Goal: Task Accomplishment & Management: Complete application form

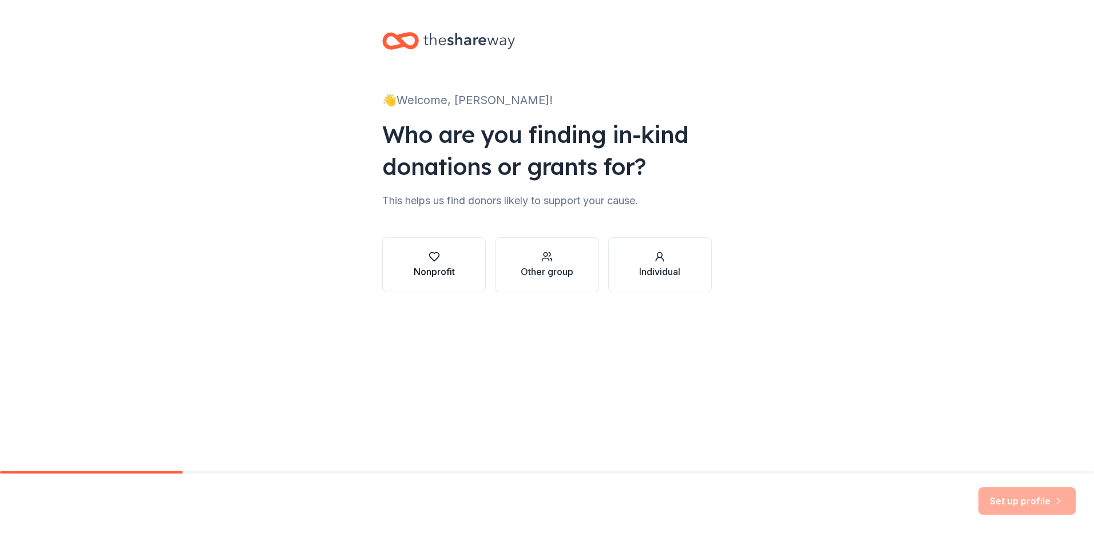
click at [430, 273] on div "Nonprofit" at bounding box center [434, 272] width 41 height 14
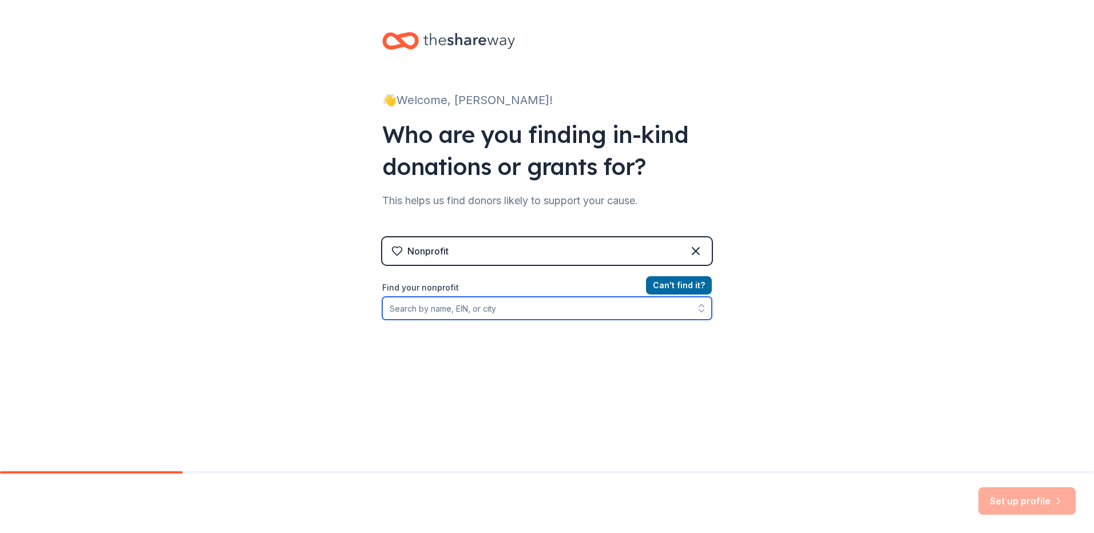
click at [438, 310] on input "Find your nonprofit" at bounding box center [547, 308] width 330 height 23
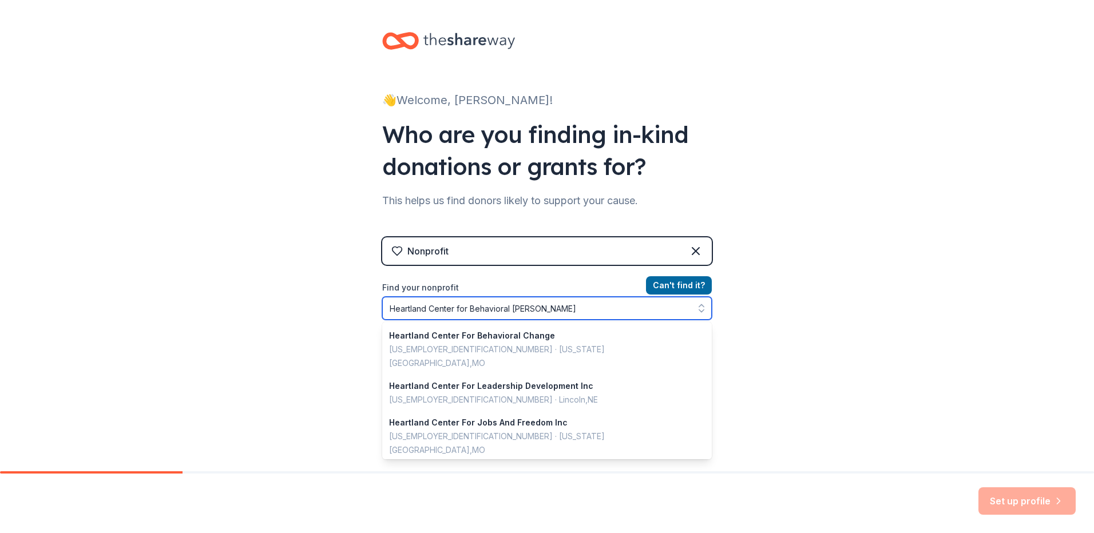
type input "Heartland Center for Behavioral Change"
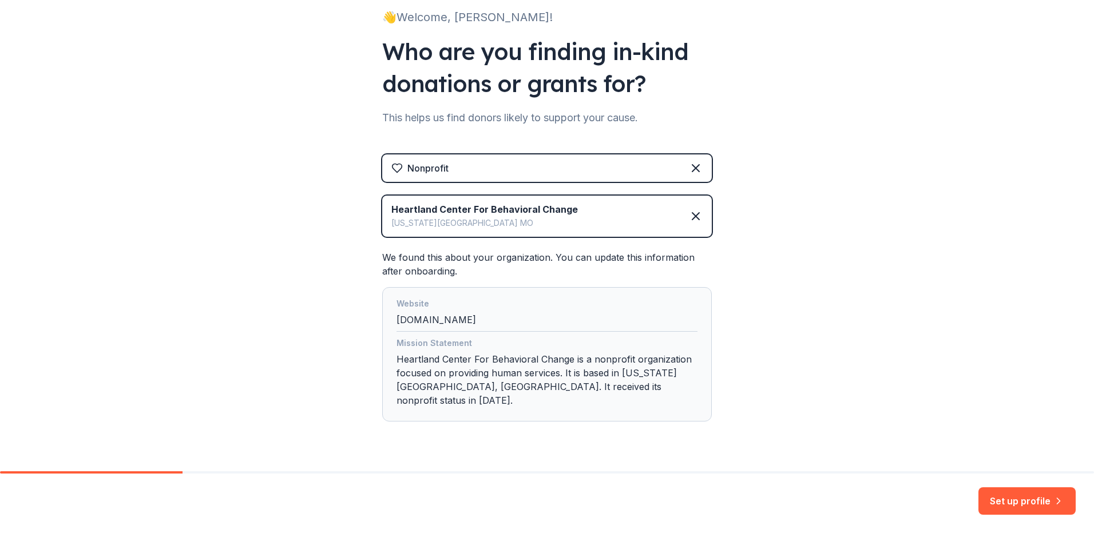
scroll to position [97, 0]
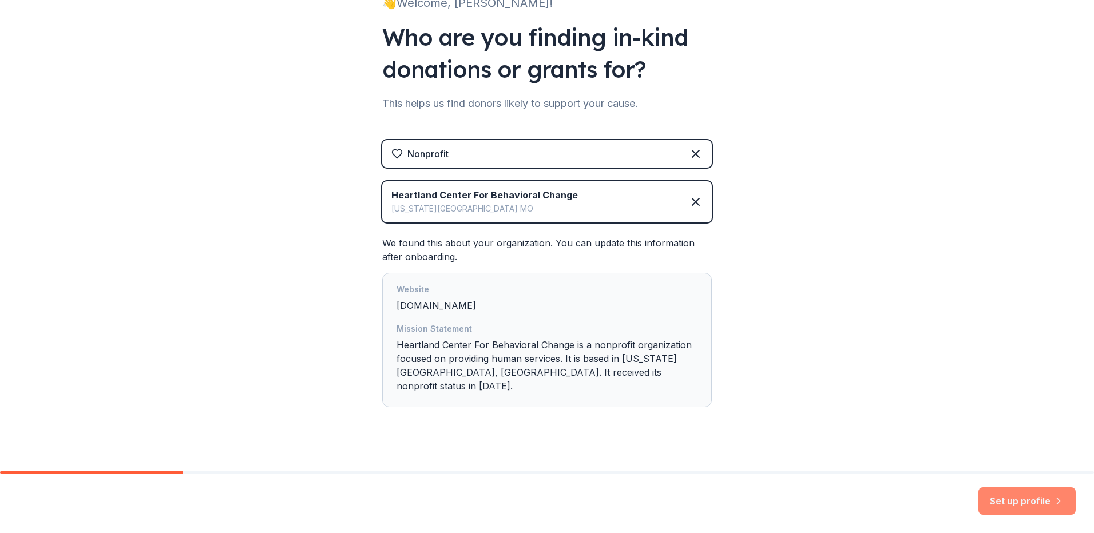
click at [1025, 503] on button "Set up profile" at bounding box center [1027, 501] width 97 height 27
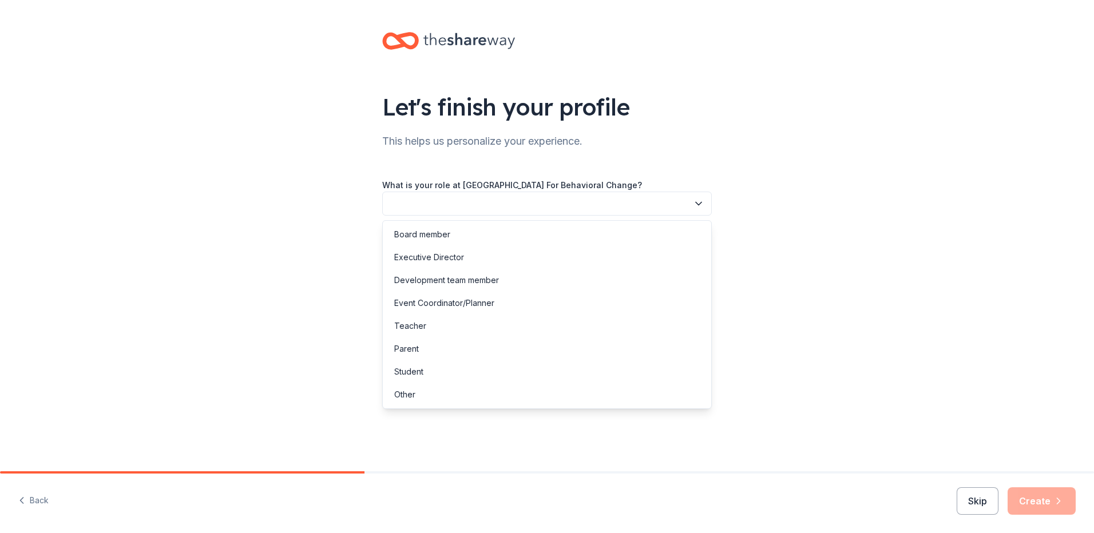
click at [406, 199] on button "button" at bounding box center [547, 204] width 330 height 24
click at [418, 305] on div "Event Coordinator/Planner" at bounding box center [444, 303] width 100 height 14
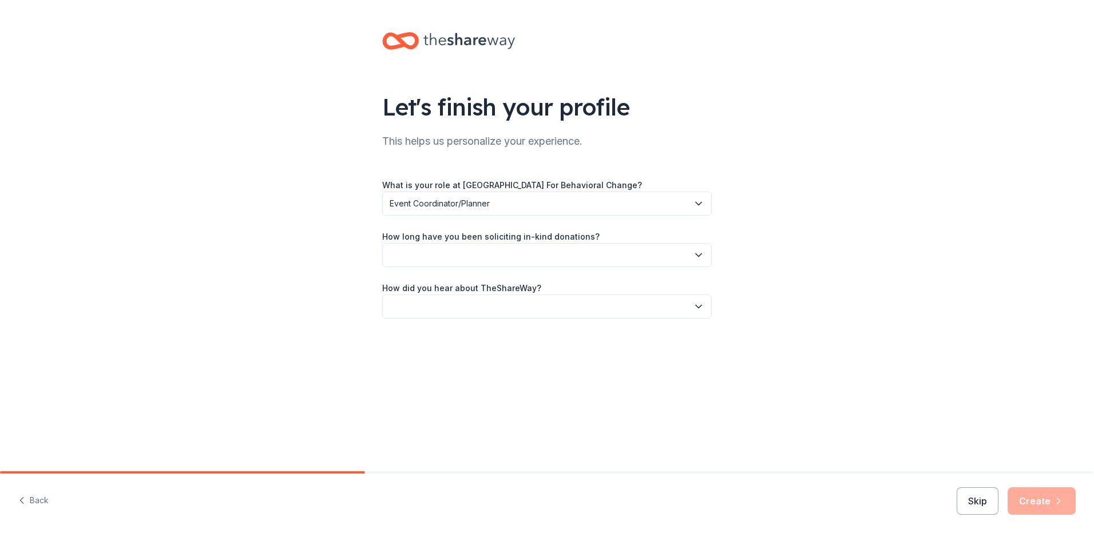
click at [404, 248] on button "button" at bounding box center [547, 255] width 330 height 24
click at [417, 292] on div "This is my first time!" at bounding box center [430, 286] width 73 height 14
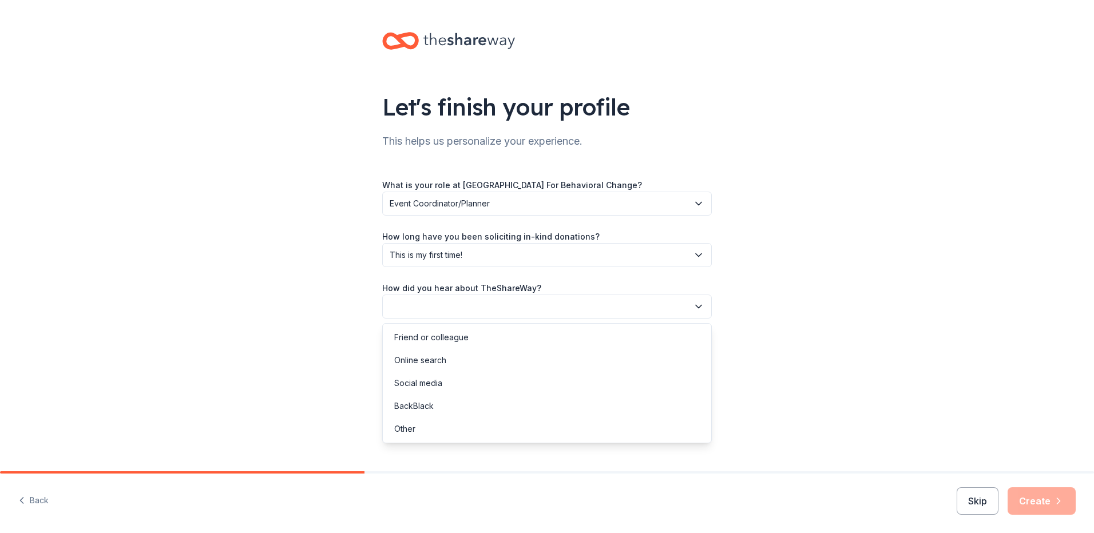
click at [404, 303] on button "button" at bounding box center [547, 307] width 330 height 24
click at [421, 360] on div "Online search" at bounding box center [420, 361] width 52 height 14
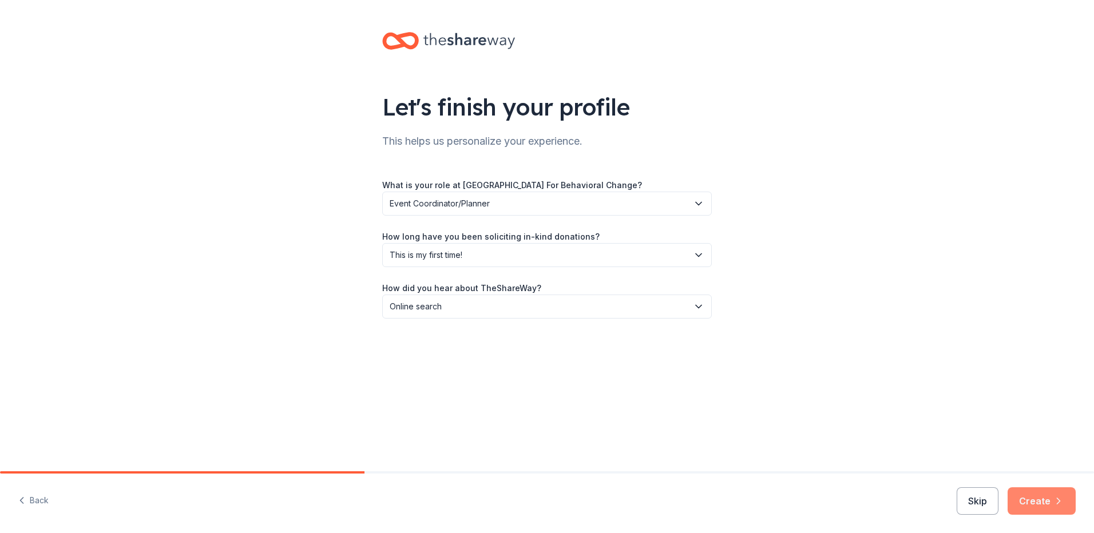
click at [1033, 499] on button "Create" at bounding box center [1042, 501] width 68 height 27
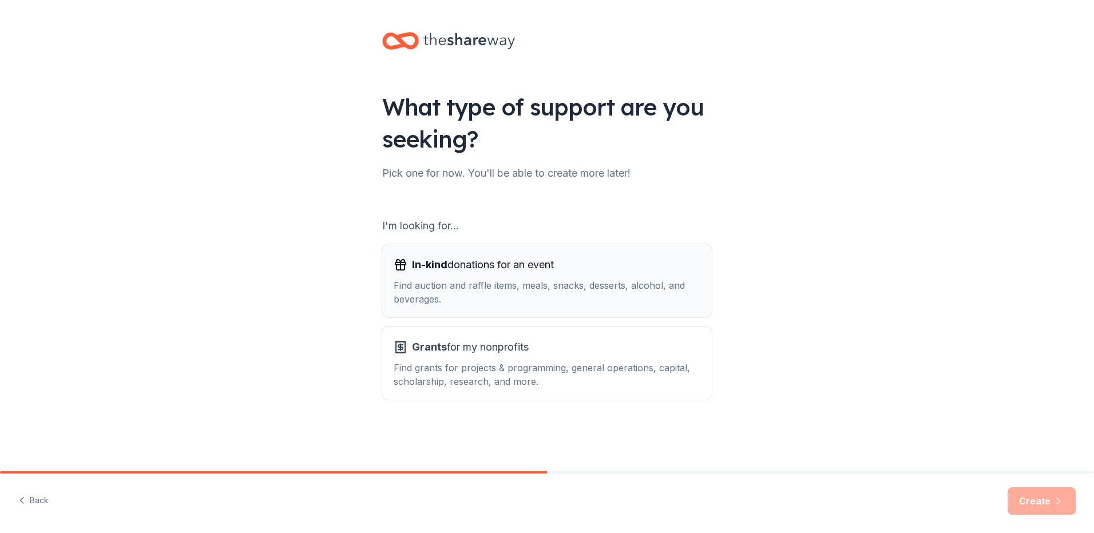
click at [464, 266] on span "In-kind donations for an event" at bounding box center [483, 265] width 142 height 18
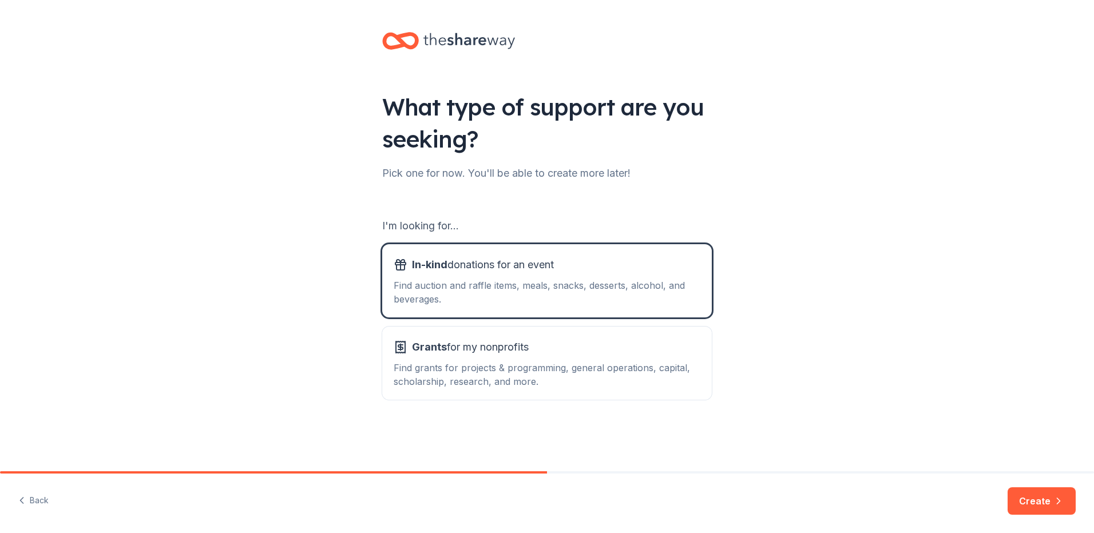
click at [1030, 496] on button "Create" at bounding box center [1042, 501] width 68 height 27
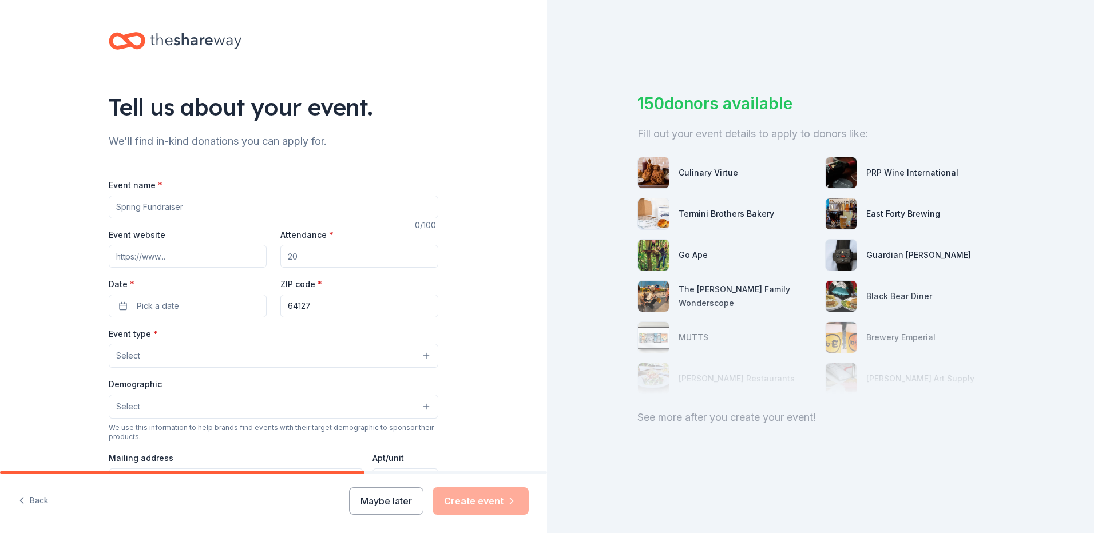
click at [125, 204] on input "Event name *" at bounding box center [274, 207] width 330 height 23
type input "Gulf Tournament Fundraiser"
click at [140, 259] on input "Event website" at bounding box center [188, 256] width 158 height 23
click at [302, 257] on input "Attendance *" at bounding box center [359, 256] width 158 height 23
drag, startPoint x: 302, startPoint y: 258, endPoint x: 282, endPoint y: 255, distance: 19.7
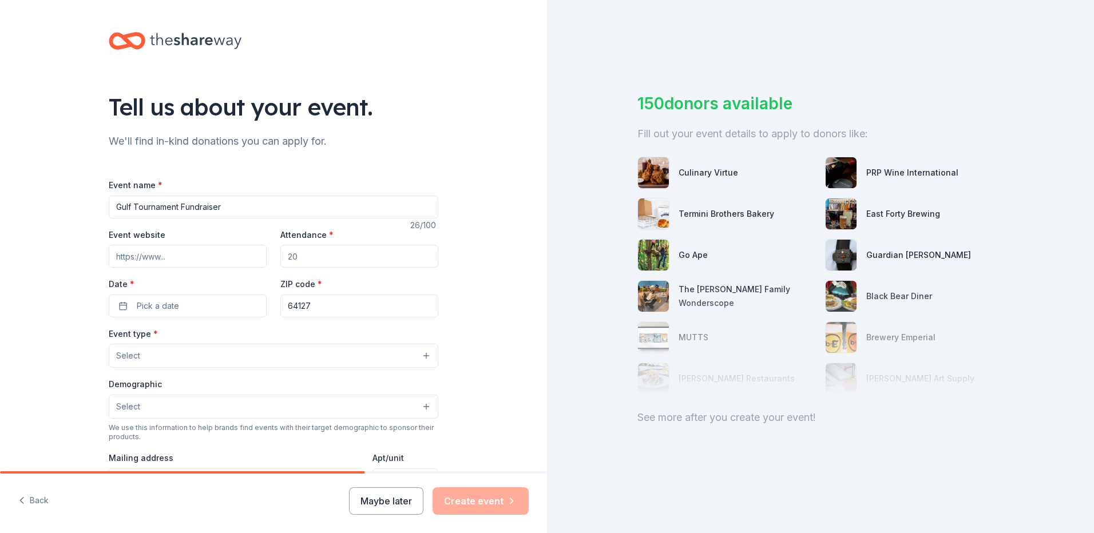
click at [282, 255] on input "Attendance *" at bounding box center [359, 256] width 158 height 23
type input "125"
click at [160, 302] on span "Pick a date" at bounding box center [158, 306] width 42 height 14
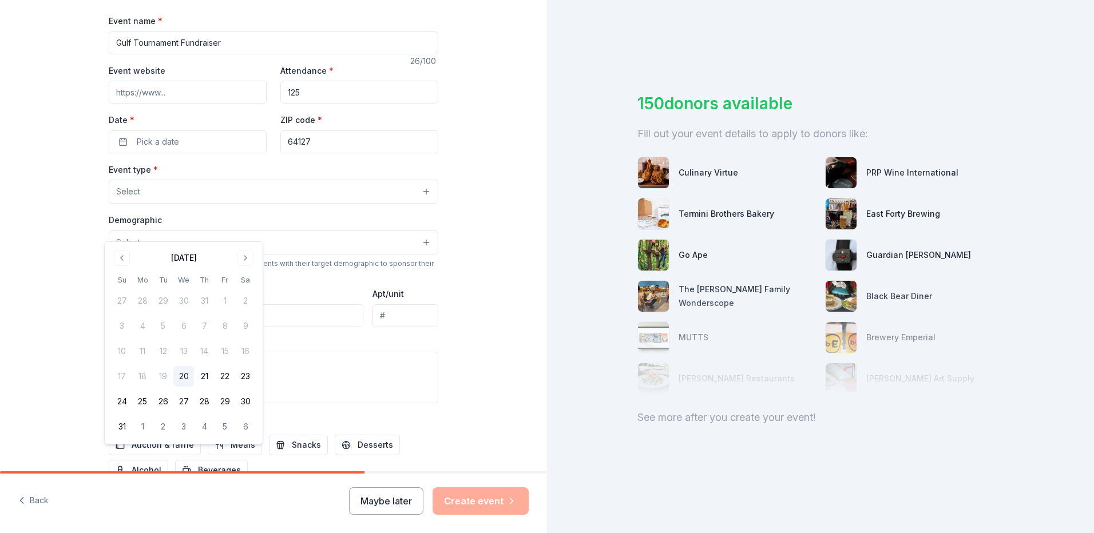
scroll to position [172, 0]
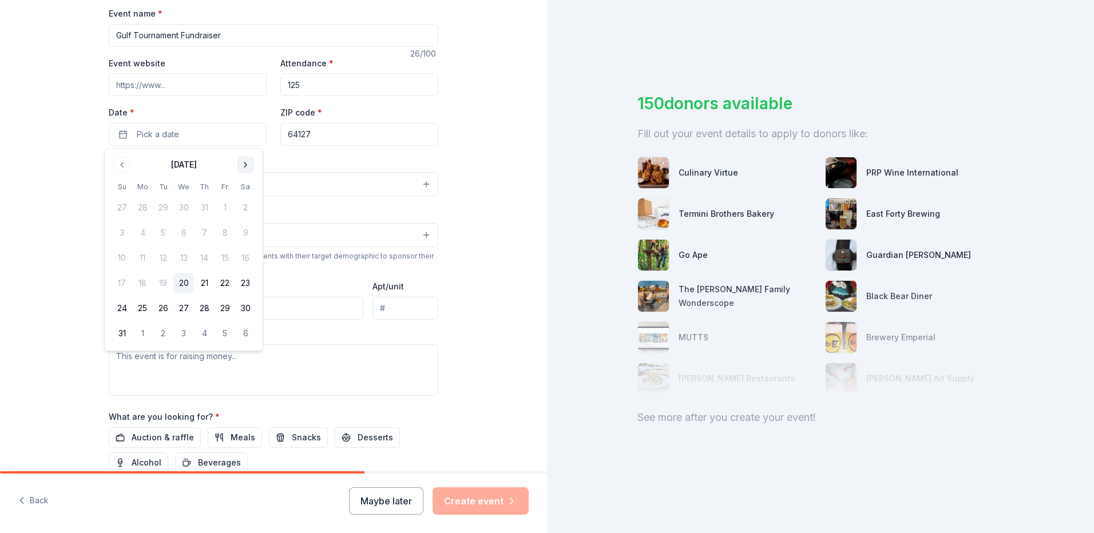
click at [246, 164] on button "Go to next month" at bounding box center [246, 165] width 16 height 16
click at [111, 33] on input "Gulf Tournament Fundraiser" at bounding box center [274, 35] width 330 height 23
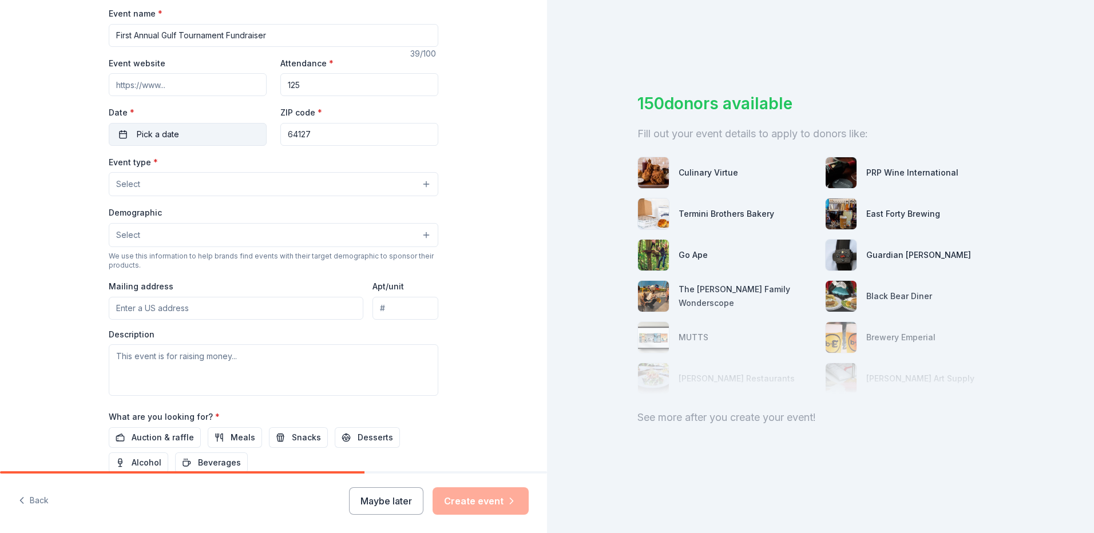
type input "First Annual Gulf Tournament Fundraiser"
click at [145, 132] on span "Pick a date" at bounding box center [158, 135] width 42 height 14
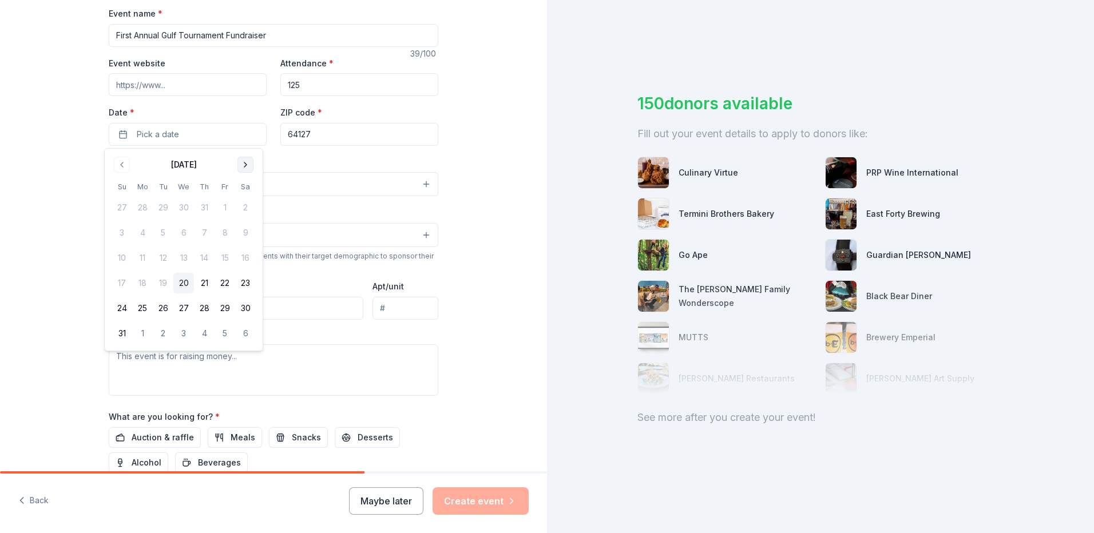
click at [243, 161] on button "Go to next month" at bounding box center [246, 165] width 16 height 16
click at [247, 284] on button "27" at bounding box center [245, 283] width 21 height 21
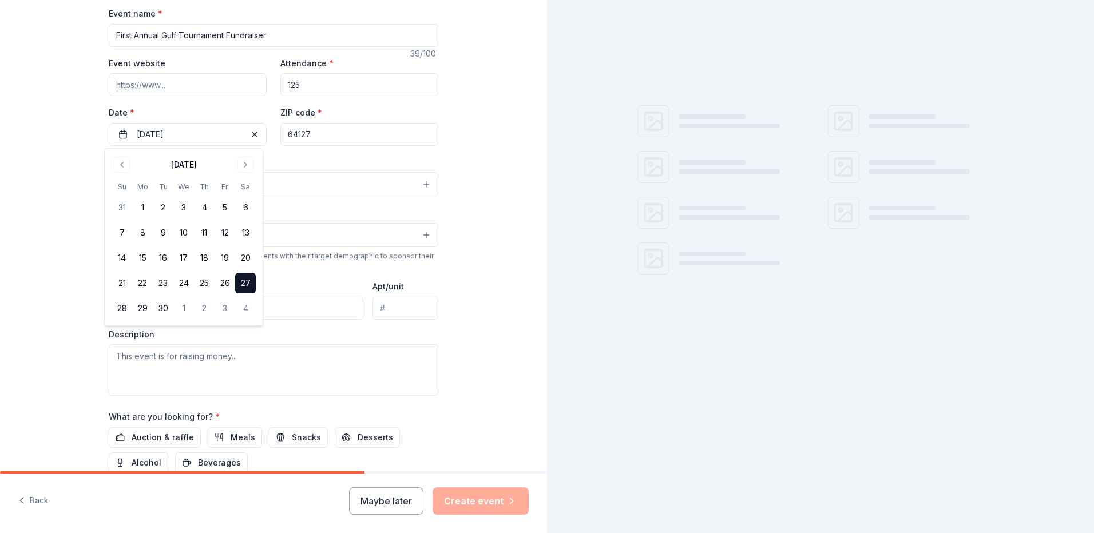
click at [281, 178] on button "Select" at bounding box center [274, 184] width 330 height 24
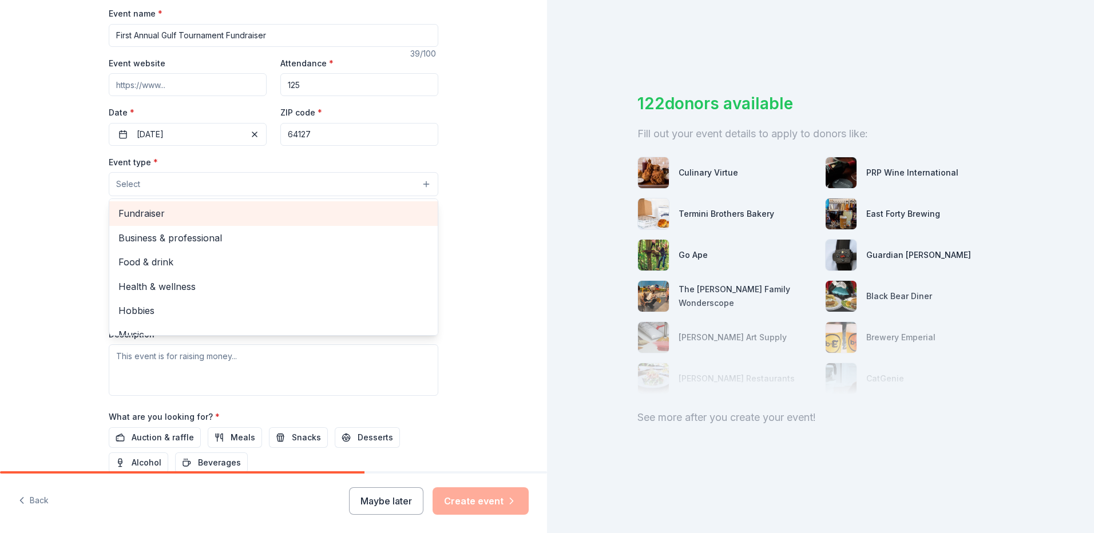
click at [163, 216] on span "Fundraiser" at bounding box center [273, 213] width 310 height 15
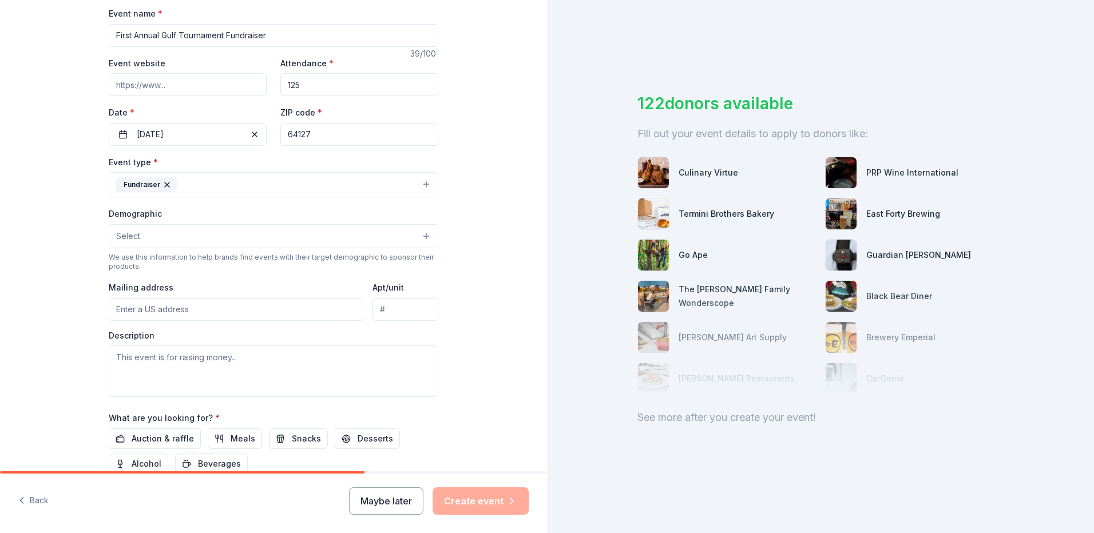
click at [287, 181] on button "Fundraiser" at bounding box center [274, 184] width 330 height 25
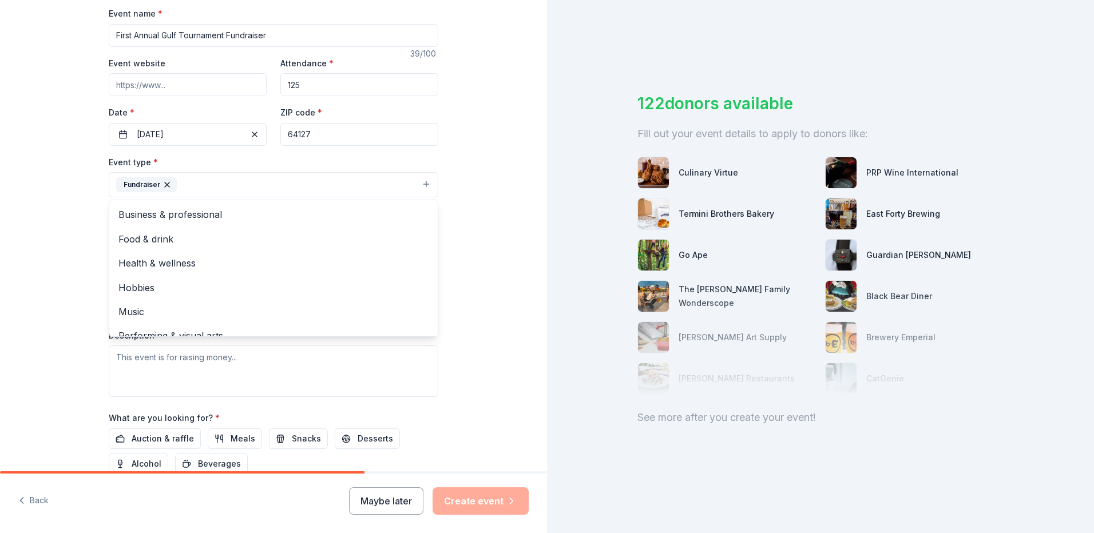
click at [216, 182] on button "Fundraiser" at bounding box center [274, 184] width 330 height 25
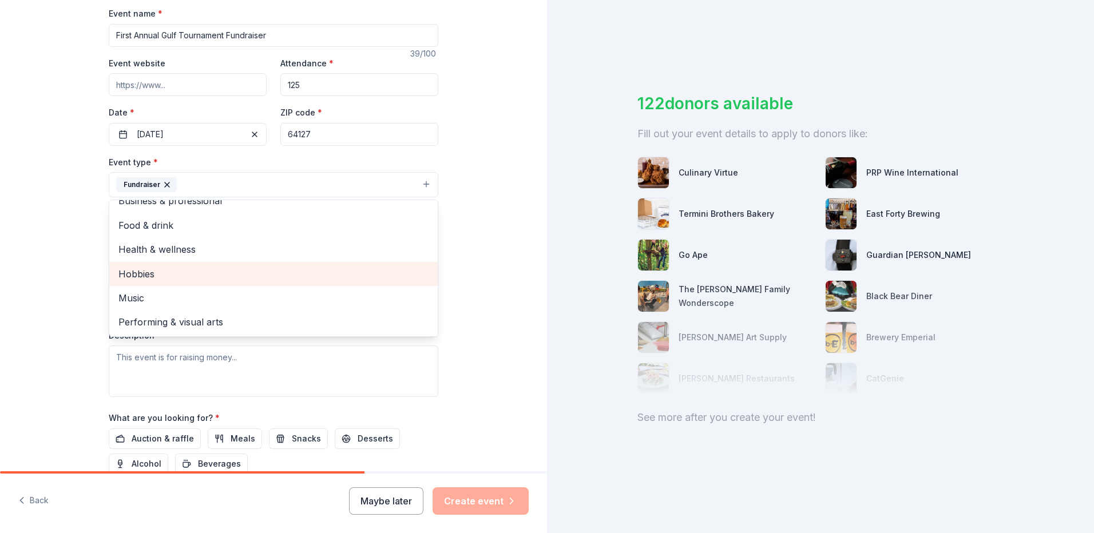
scroll to position [0, 0]
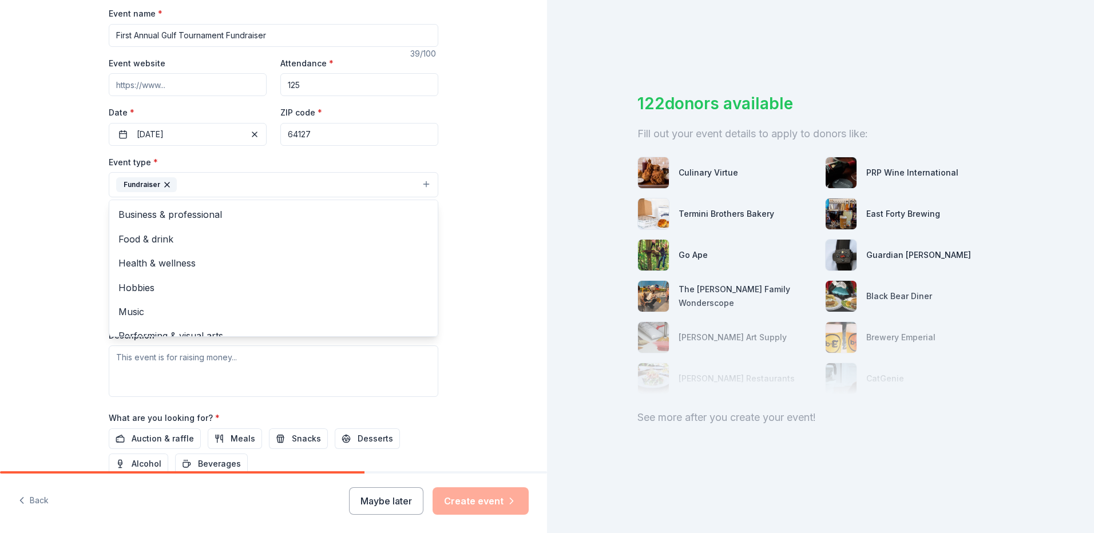
click at [216, 176] on button "Fundraiser" at bounding box center [274, 184] width 330 height 25
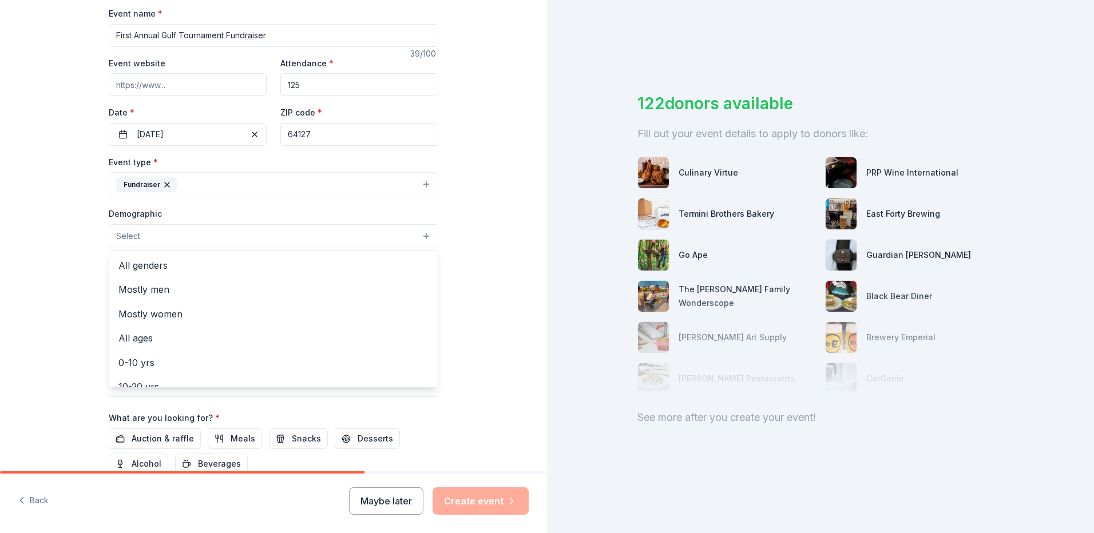
click at [159, 241] on button "Select" at bounding box center [274, 236] width 330 height 24
click at [157, 268] on span "All genders" at bounding box center [273, 265] width 310 height 15
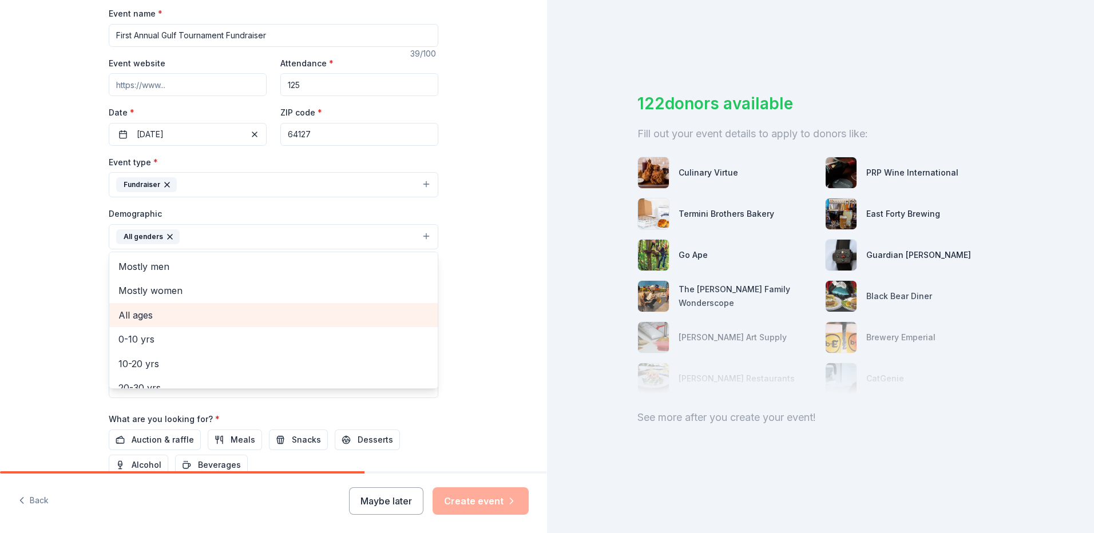
scroll to position [114, 0]
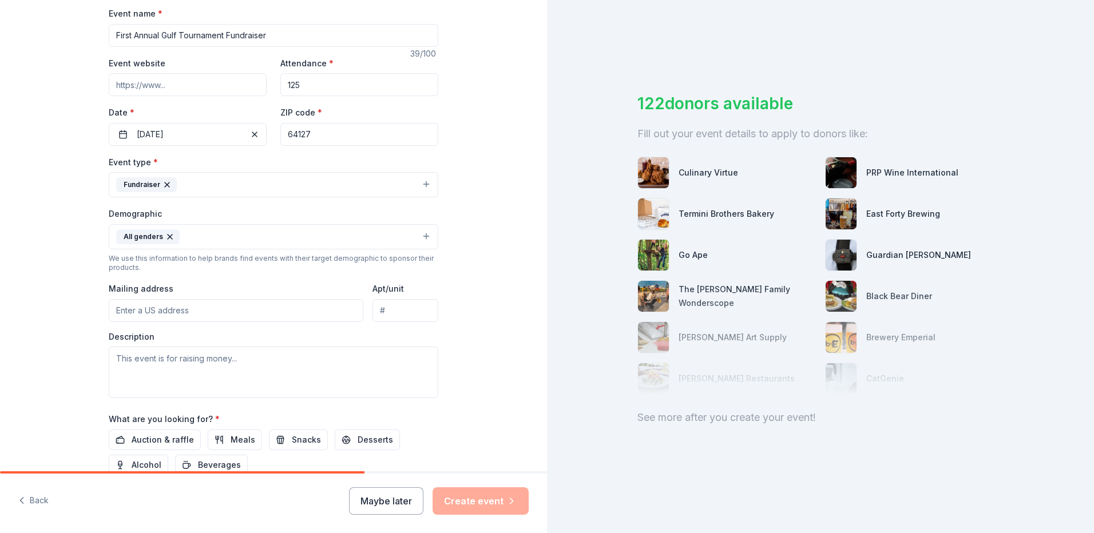
click at [218, 237] on button "All genders" at bounding box center [274, 236] width 330 height 25
click at [189, 314] on input "Mailing address" at bounding box center [236, 310] width 255 height 23
type input "1730 PROSPECT AVE"
type input "Suite 100"
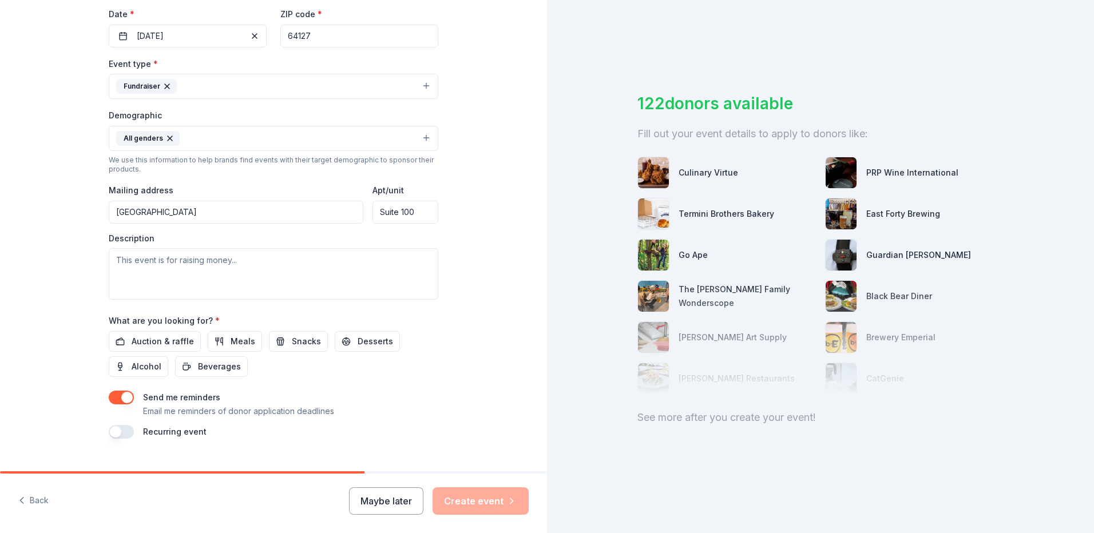
scroll to position [286, 0]
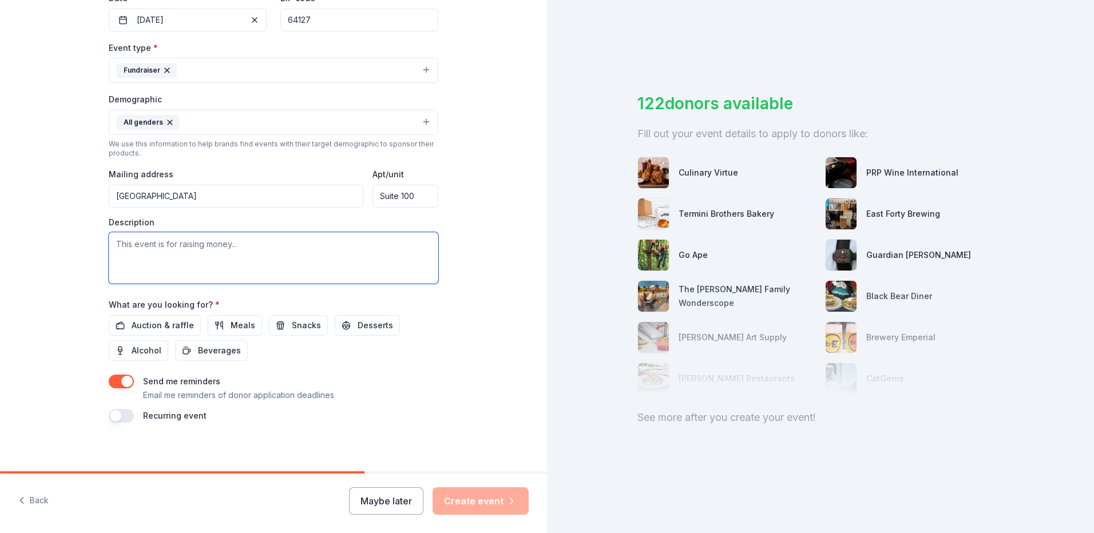
click at [125, 246] on textarea at bounding box center [274, 258] width 330 height 52
paste textarea "Good morning, I'm writing on behalf of Heartland Center for Behavioral Chance (…"
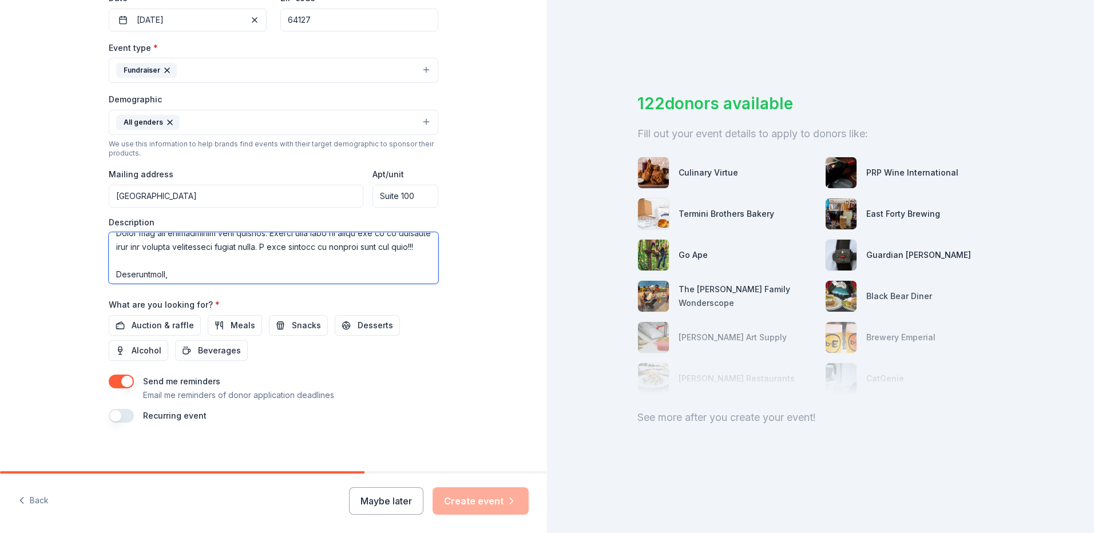
scroll to position [343, 0]
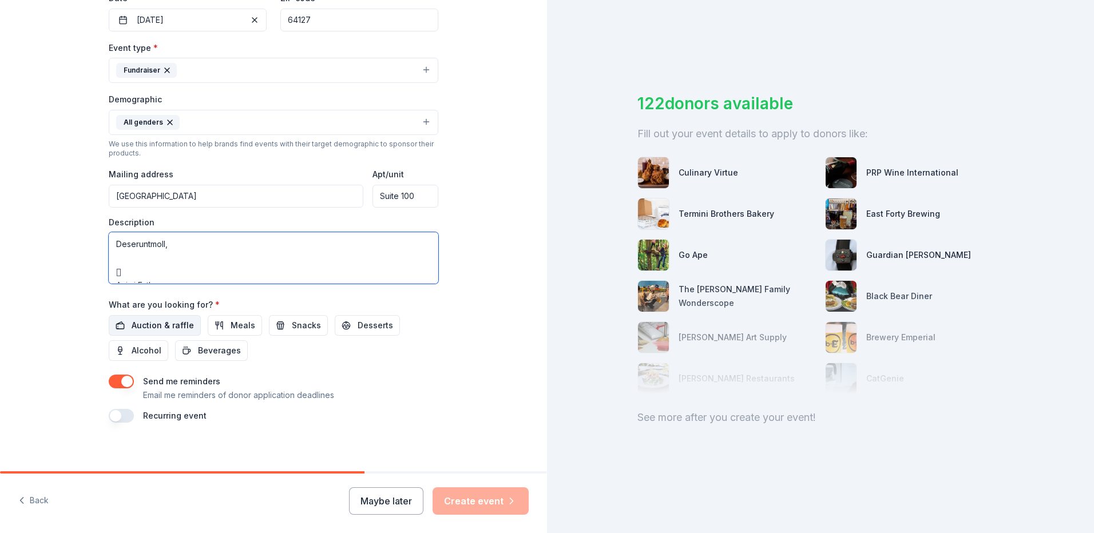
type textarea "Good morning, I'm writing on behalf of Heartland Center for Behavioral Chance (…"
click at [157, 327] on span "Auction & raffle" at bounding box center [163, 326] width 62 height 14
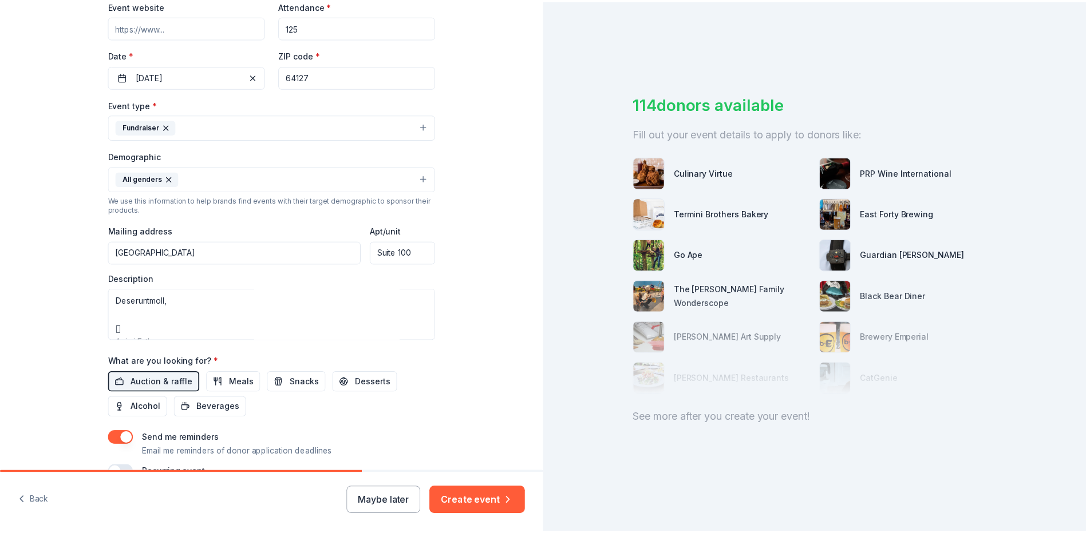
scroll to position [286, 0]
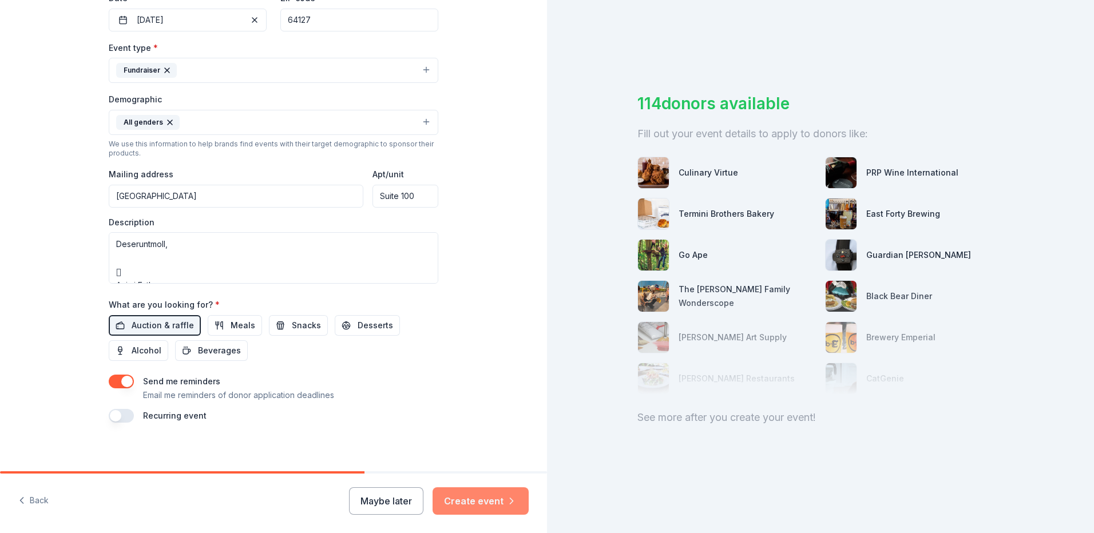
click at [462, 504] on button "Create event" at bounding box center [481, 501] width 96 height 27
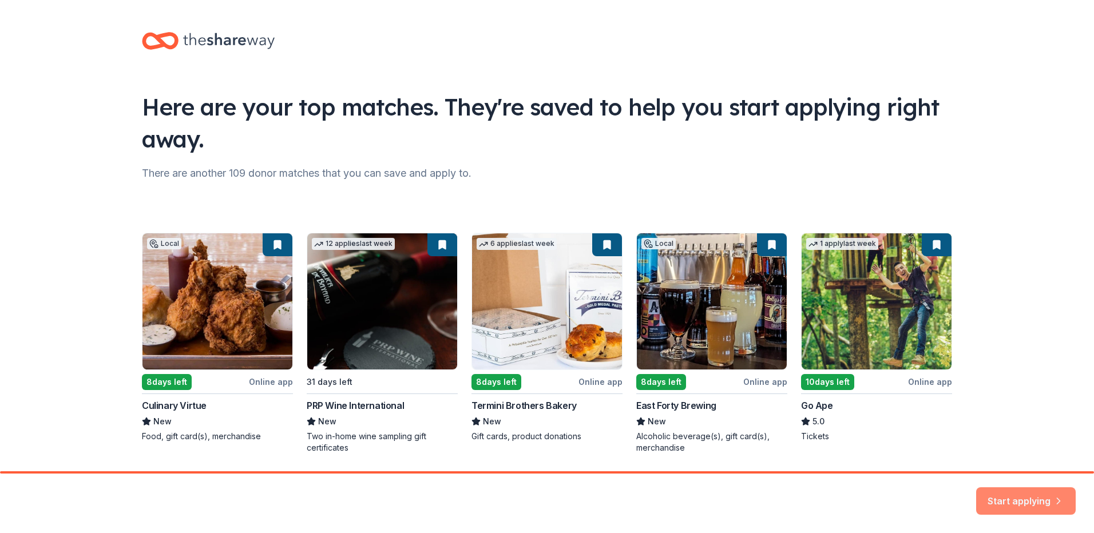
click at [1023, 499] on button "Start applying" at bounding box center [1026, 494] width 100 height 27
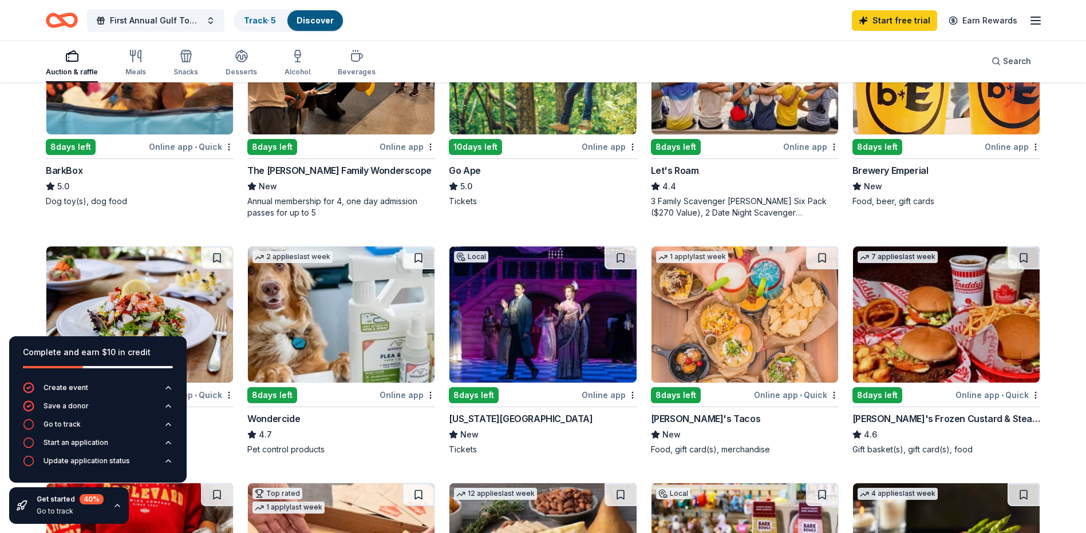
scroll to position [630, 0]
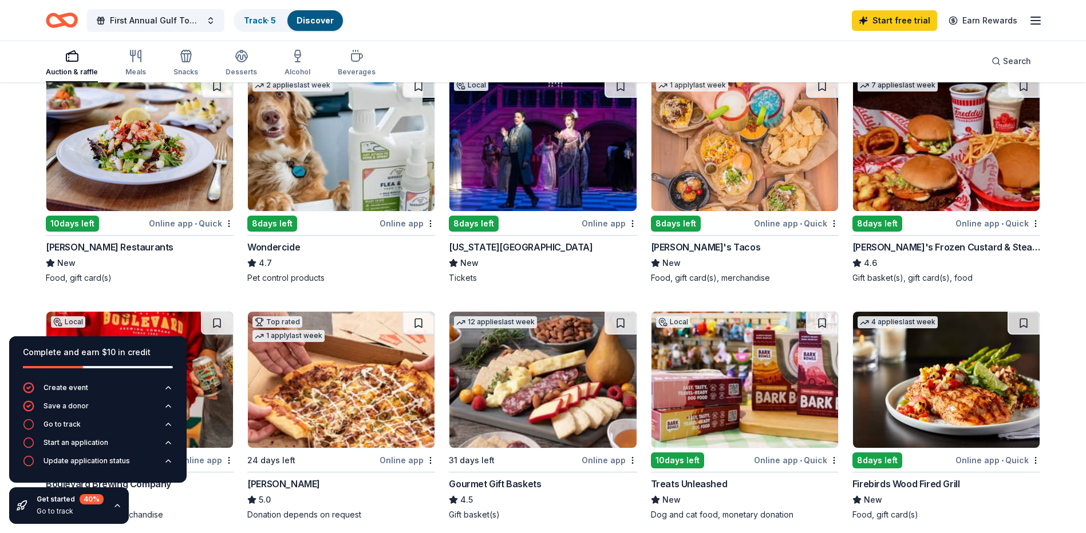
click at [94, 240] on div "Cameron Mitchell Restaurants" at bounding box center [110, 247] width 128 height 14
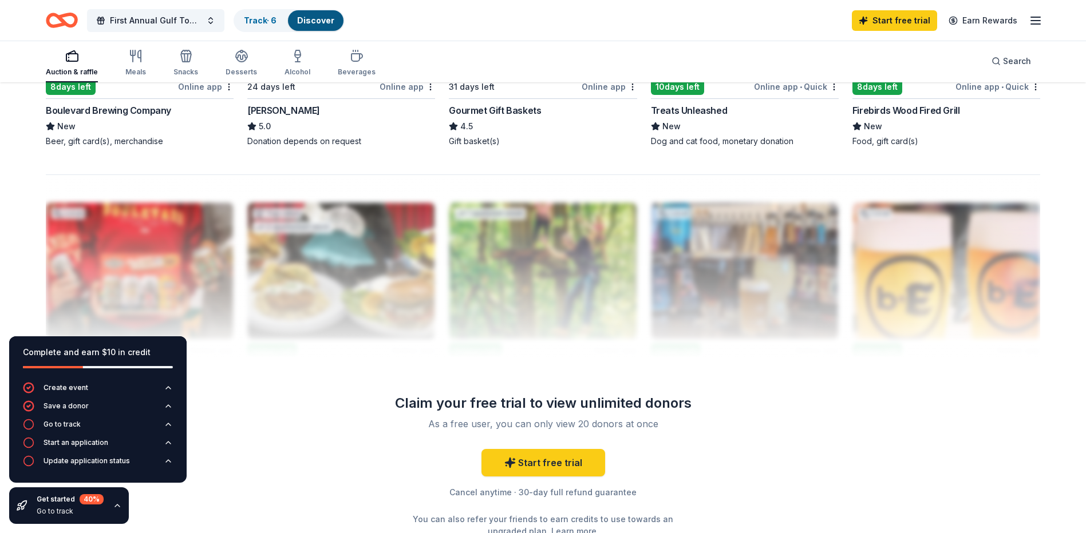
scroll to position [867, 0]
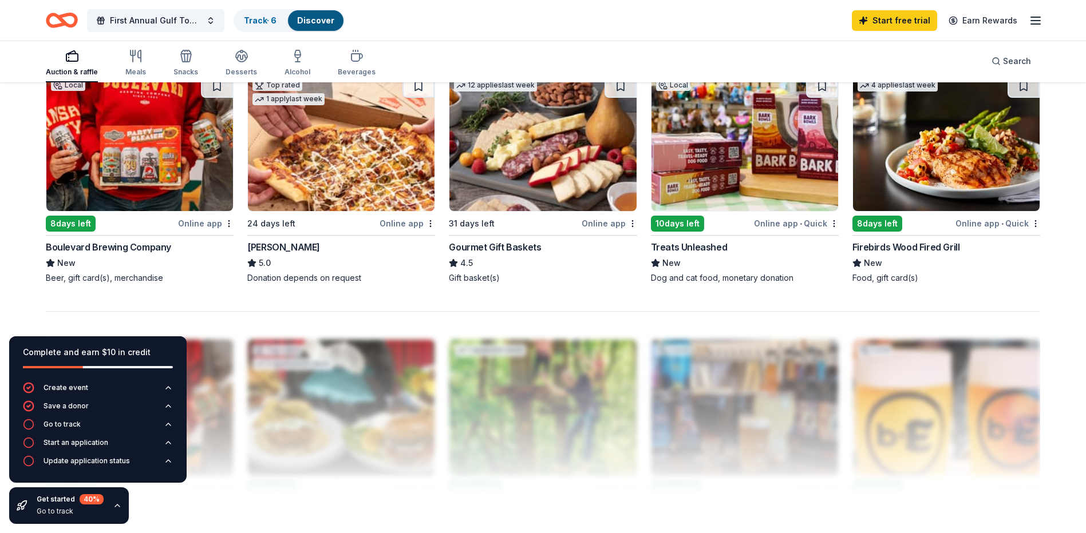
click at [510, 240] on div "Gourmet Gift Baskets" at bounding box center [495, 247] width 92 height 14
click at [263, 240] on div "Casey's" at bounding box center [283, 247] width 73 height 14
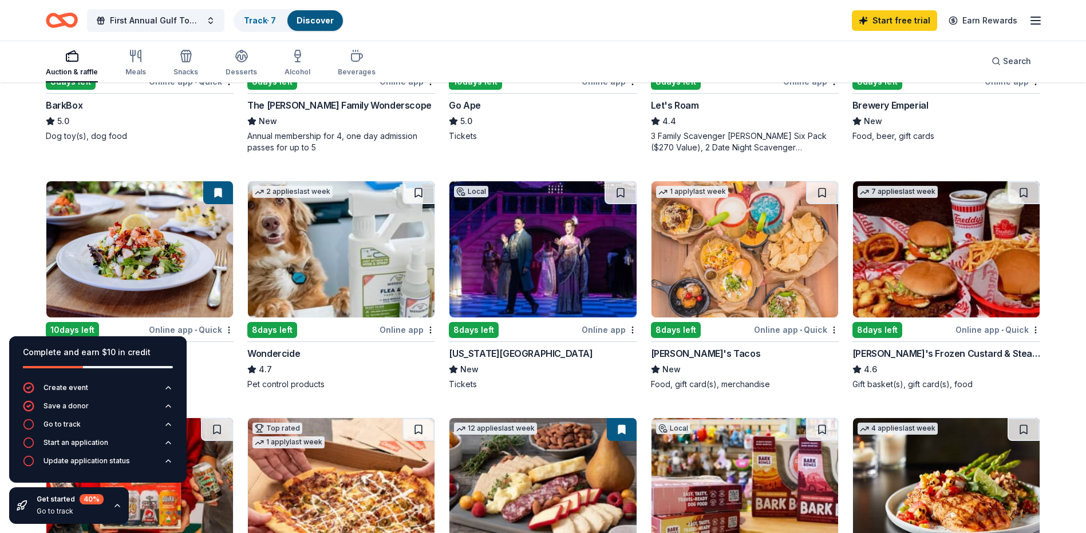
scroll to position [351, 0]
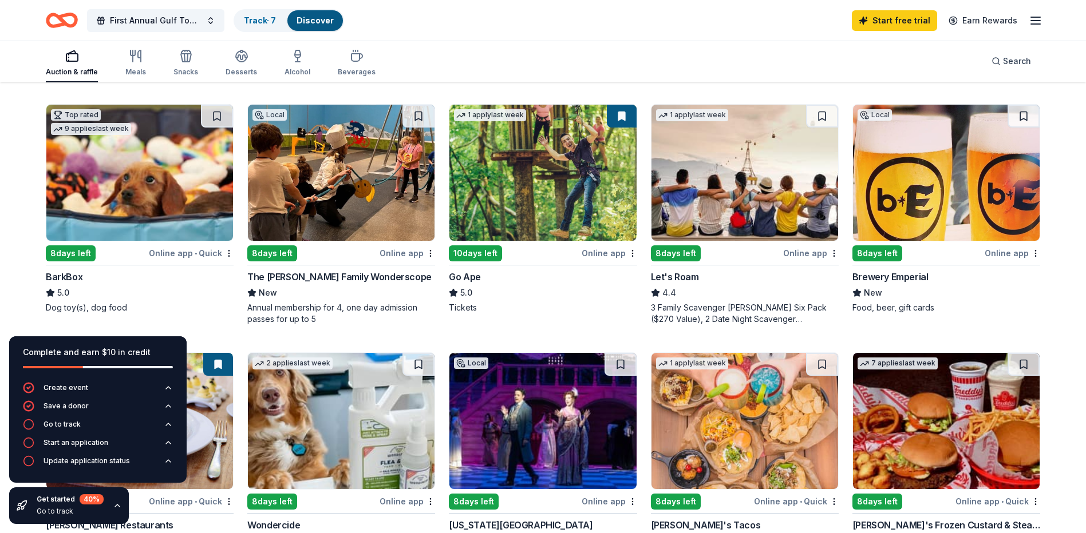
click at [461, 270] on div "Go Ape" at bounding box center [465, 277] width 32 height 14
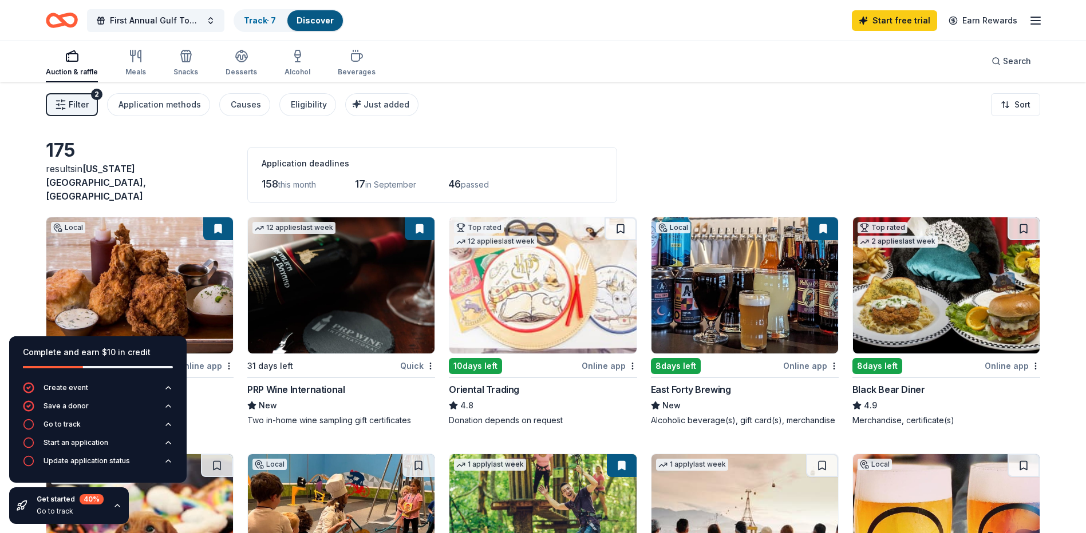
scroll to position [0, 0]
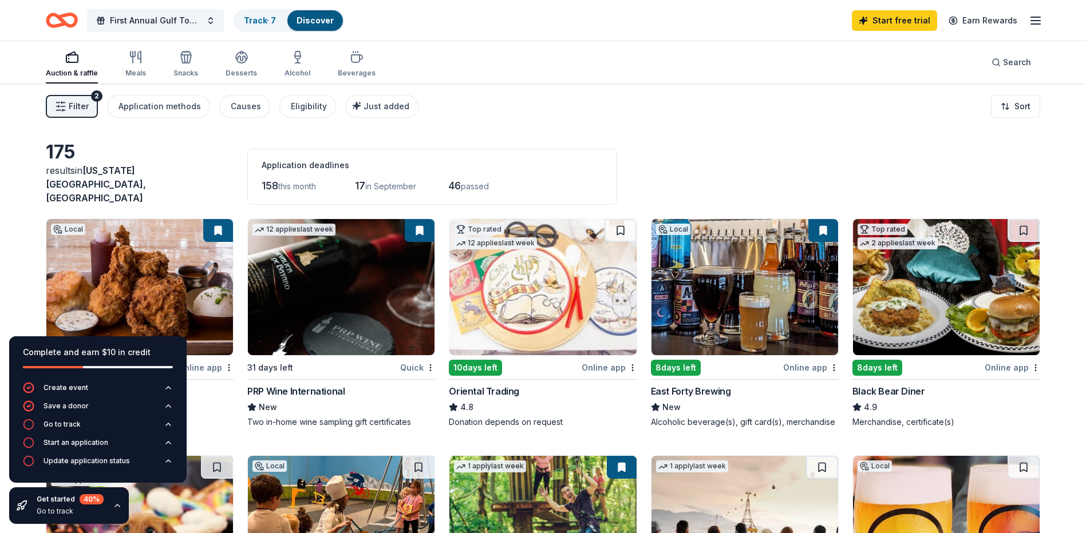
click at [881, 367] on div "8 days left" at bounding box center [877, 368] width 50 height 16
click at [243, 102] on div "Causes" at bounding box center [246, 107] width 30 height 14
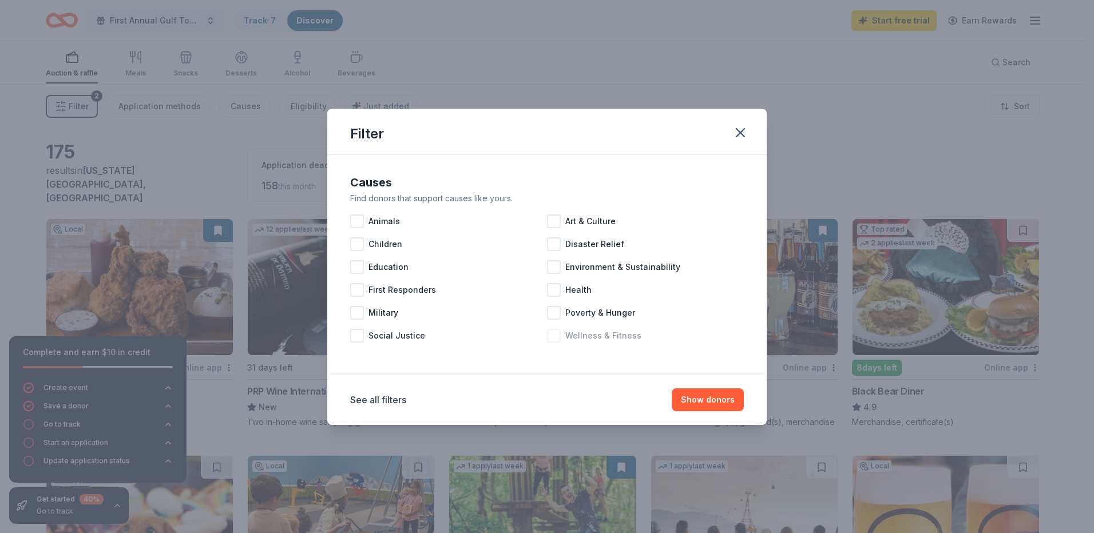
click at [551, 337] on div at bounding box center [554, 336] width 14 height 14
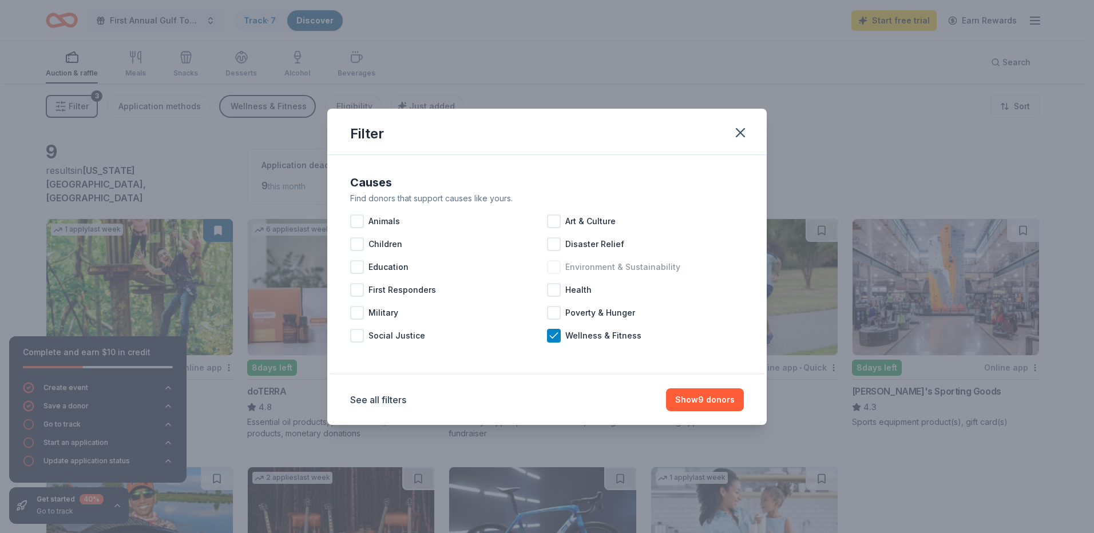
click at [563, 269] on div "Environment & Sustainability" at bounding box center [645, 267] width 197 height 23
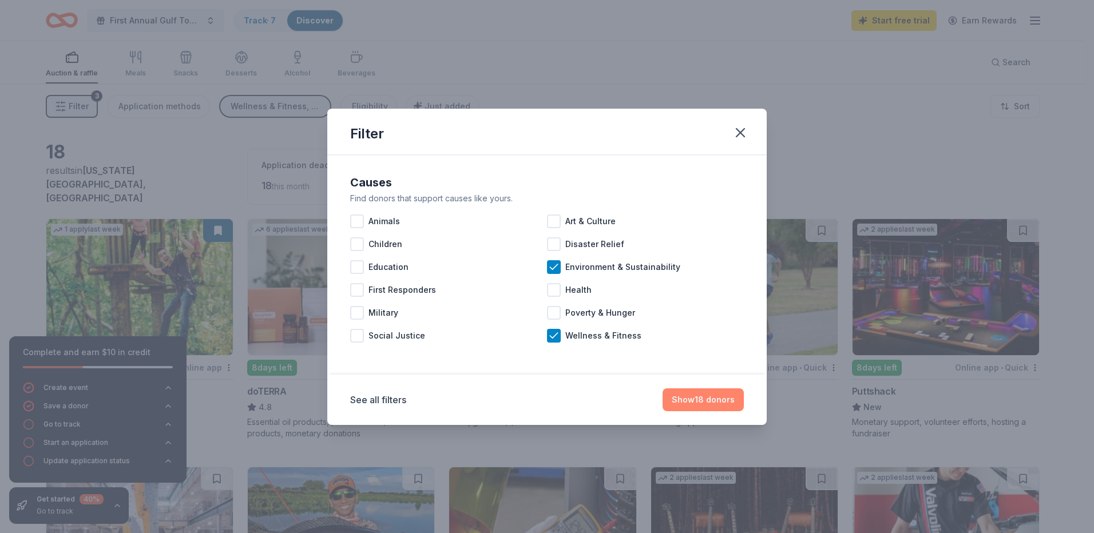
click at [685, 402] on button "Show 18 donors" at bounding box center [703, 400] width 81 height 23
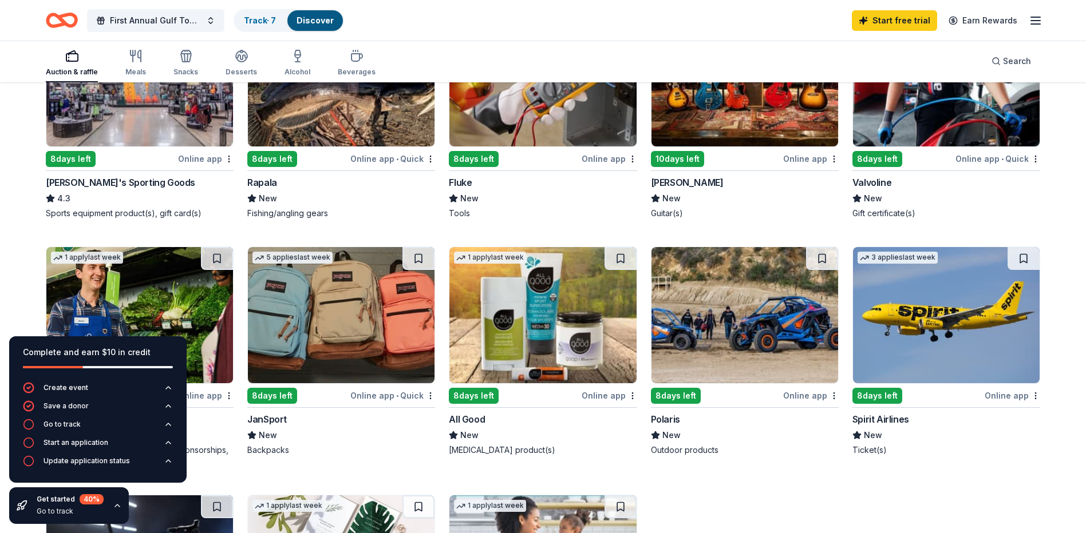
scroll to position [458, 0]
click at [116, 175] on div "[PERSON_NAME]'s Sporting Goods" at bounding box center [120, 182] width 149 height 14
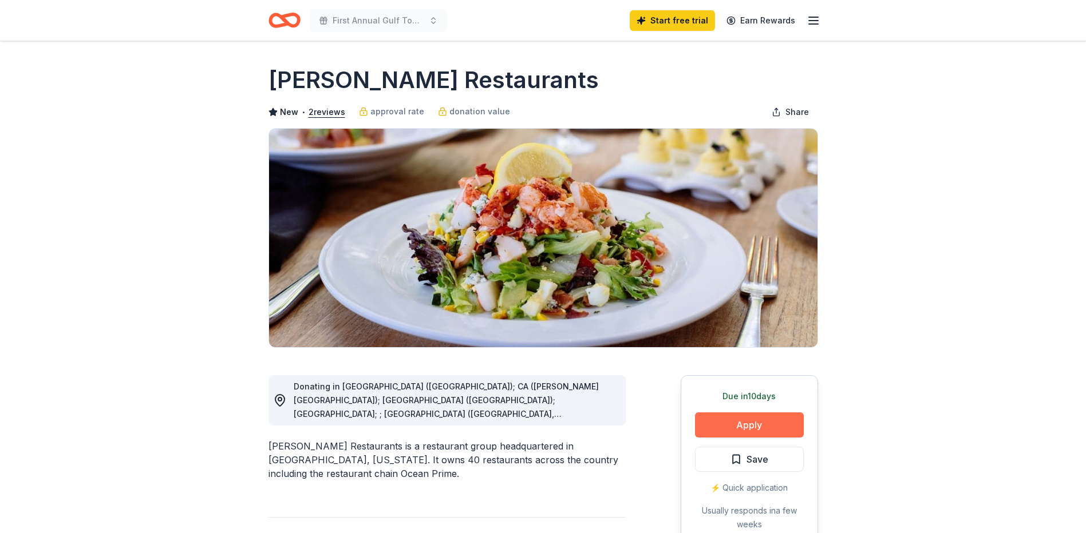
click at [741, 430] on button "Apply" at bounding box center [749, 425] width 109 height 25
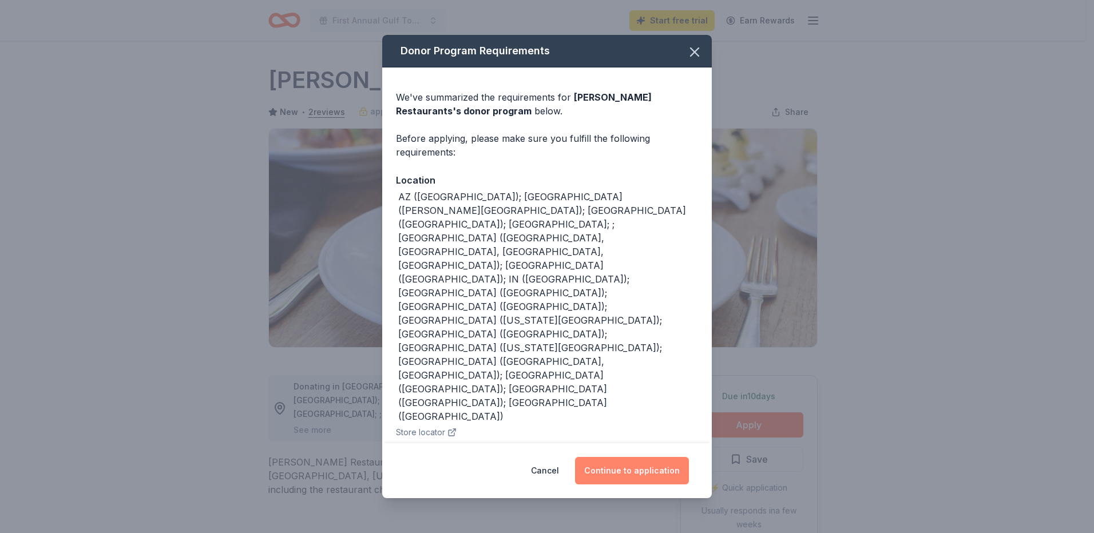
click at [661, 464] on button "Continue to application" at bounding box center [632, 470] width 114 height 27
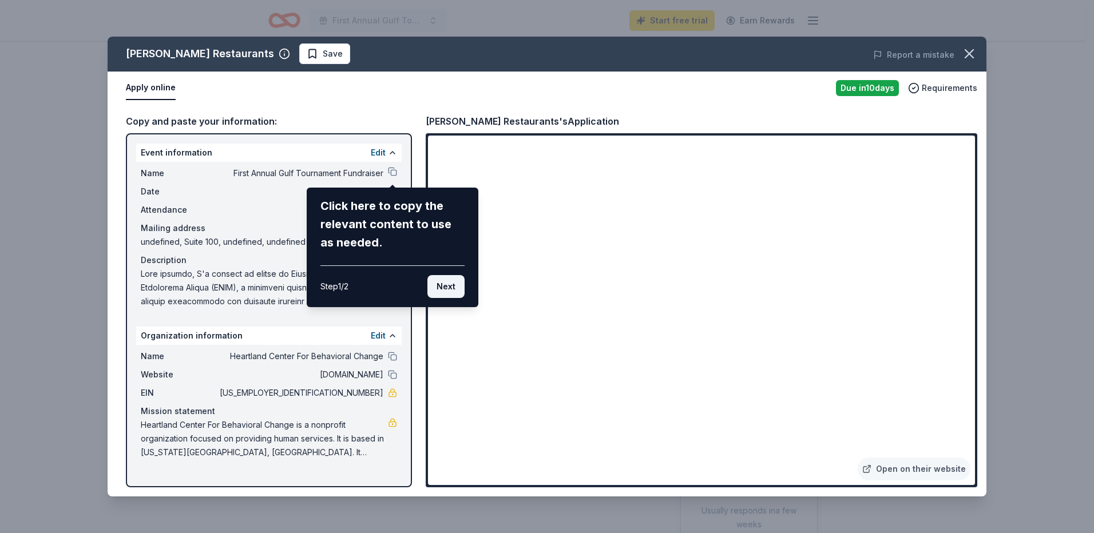
click at [453, 286] on button "Next" at bounding box center [446, 286] width 37 height 23
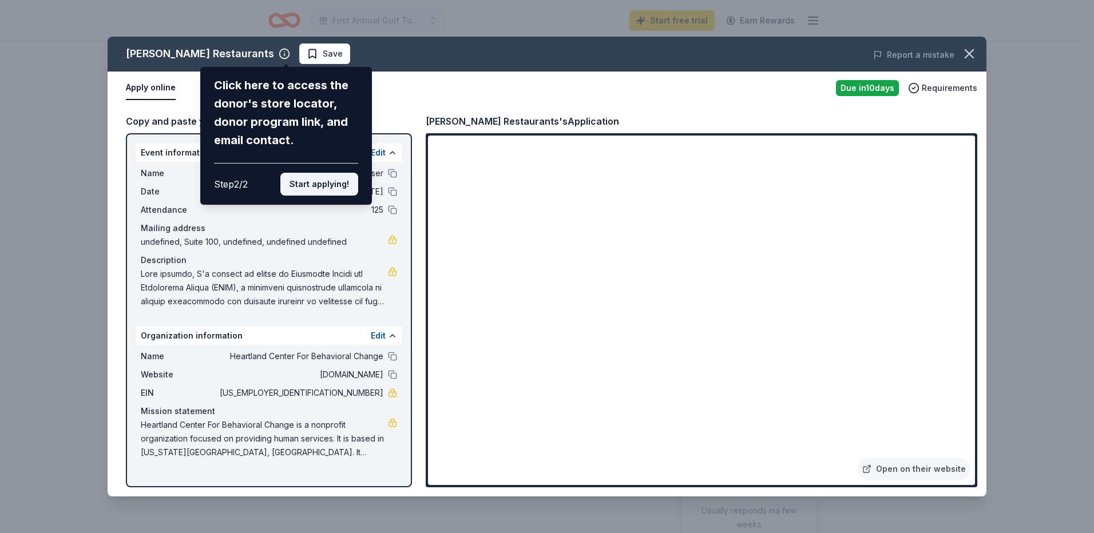
click at [317, 188] on button "Start applying!" at bounding box center [319, 184] width 78 height 23
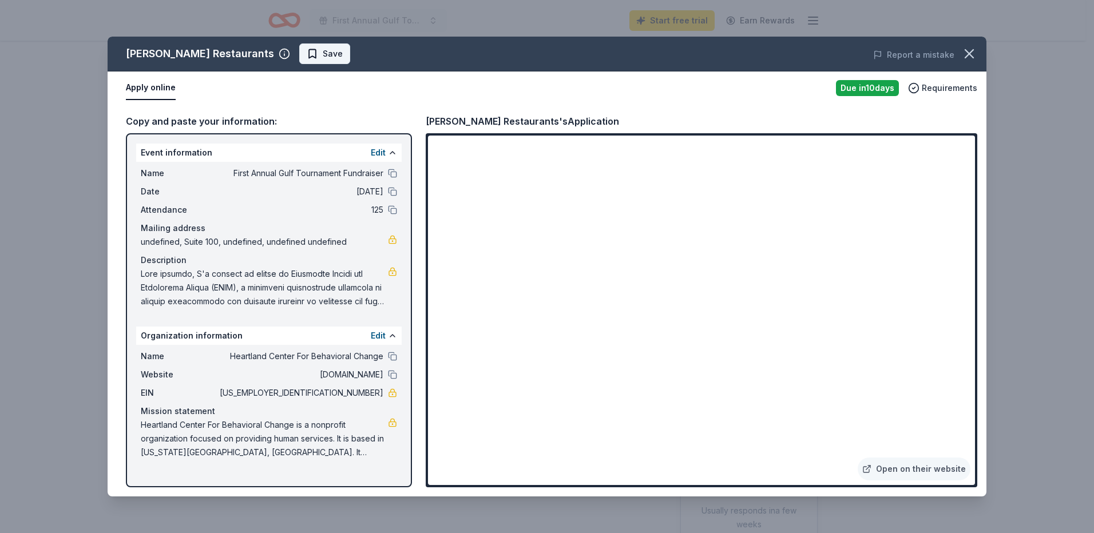
click at [331, 55] on span "Save" at bounding box center [333, 54] width 20 height 14
click at [393, 356] on button at bounding box center [392, 356] width 9 height 9
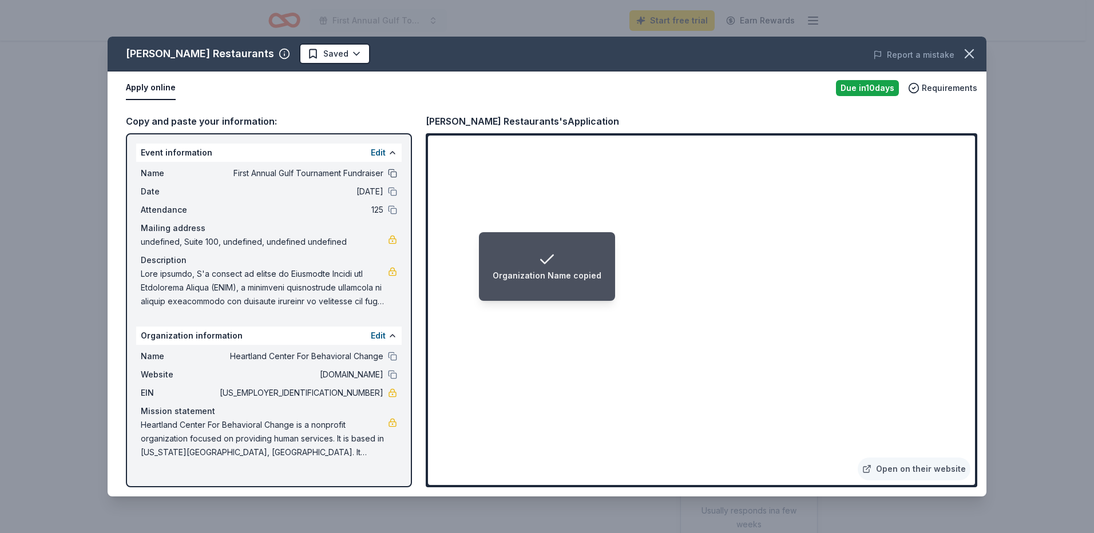
click at [391, 175] on button at bounding box center [392, 173] width 9 height 9
click at [395, 355] on button at bounding box center [392, 356] width 9 height 9
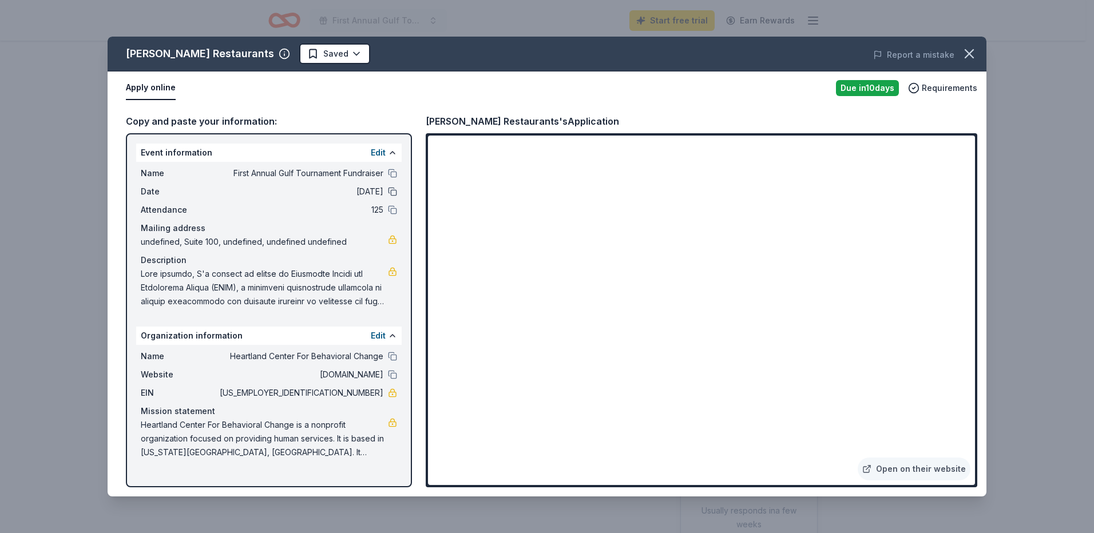
click at [393, 191] on button at bounding box center [392, 191] width 9 height 9
click at [974, 52] on icon "button" at bounding box center [970, 54] width 16 height 16
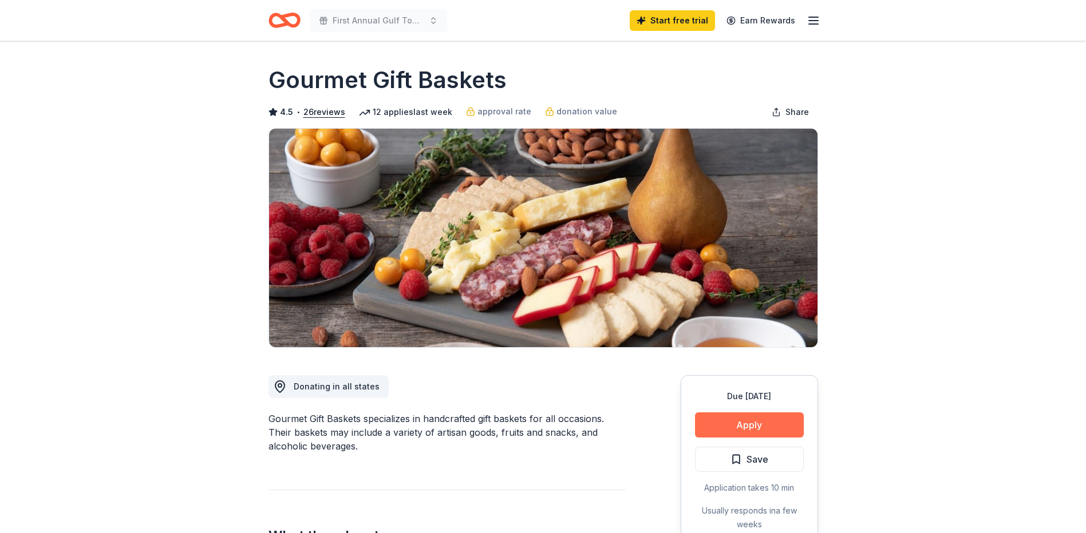
click at [762, 425] on button "Apply" at bounding box center [749, 425] width 109 height 25
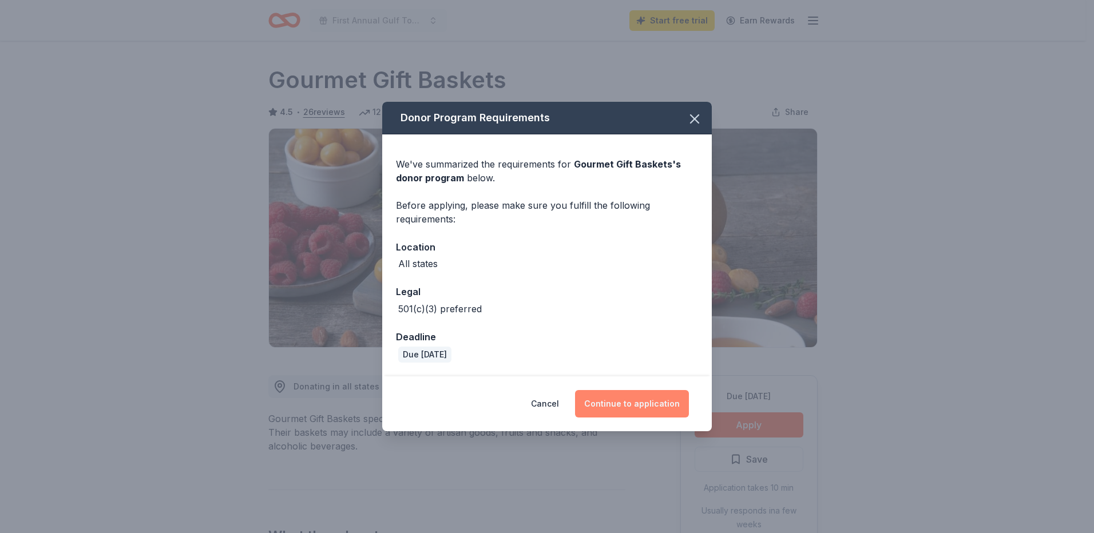
click at [643, 404] on button "Continue to application" at bounding box center [632, 403] width 114 height 27
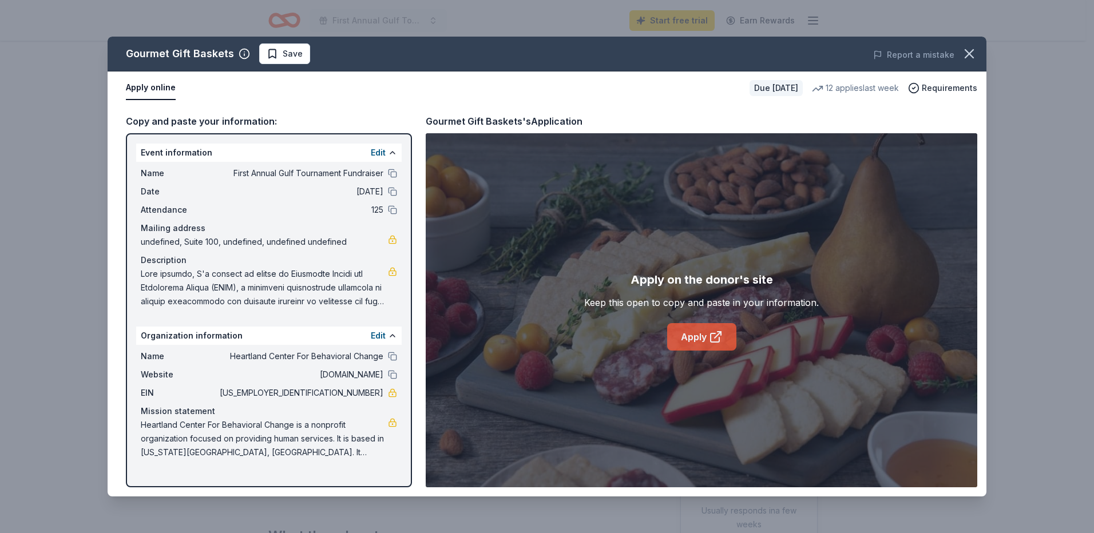
click at [690, 331] on link "Apply" at bounding box center [701, 336] width 69 height 27
click at [279, 54] on span "Save" at bounding box center [285, 54] width 36 height 14
click at [938, 92] on span "Requirements" at bounding box center [950, 88] width 56 height 14
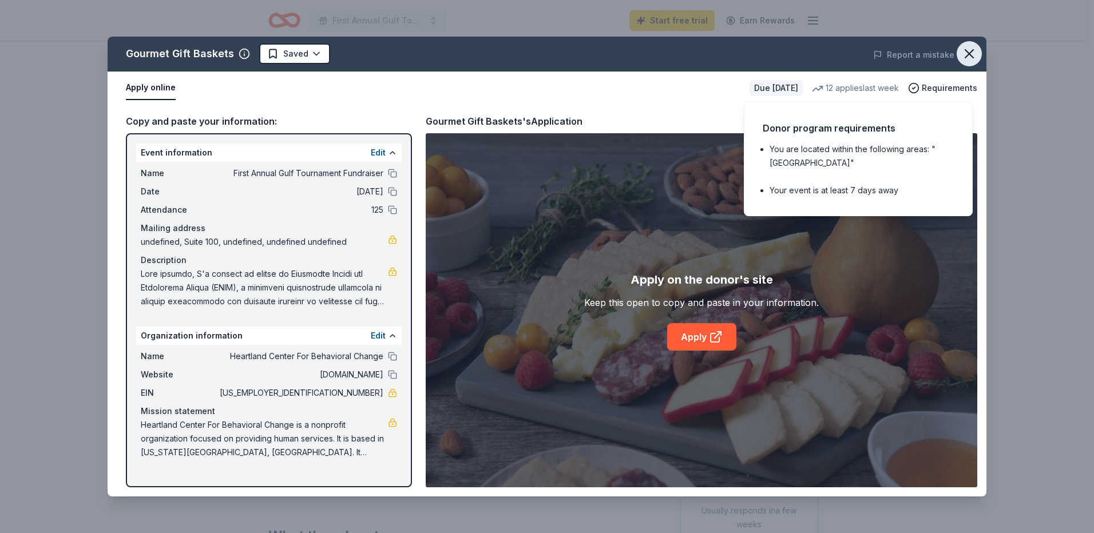
click at [975, 53] on icon "button" at bounding box center [970, 54] width 16 height 16
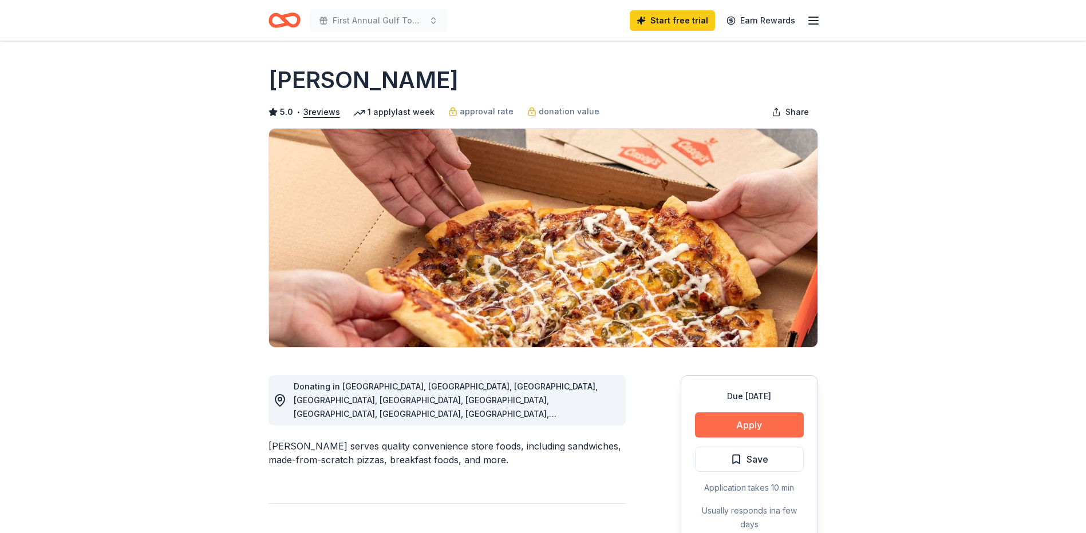
click at [782, 434] on button "Apply" at bounding box center [749, 425] width 109 height 25
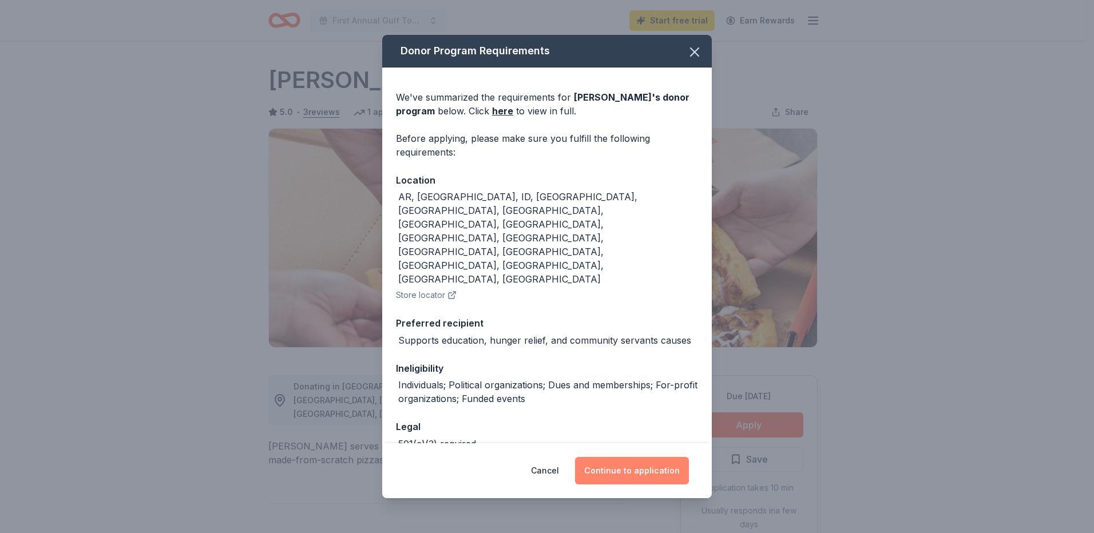
click at [635, 467] on button "Continue to application" at bounding box center [632, 470] width 114 height 27
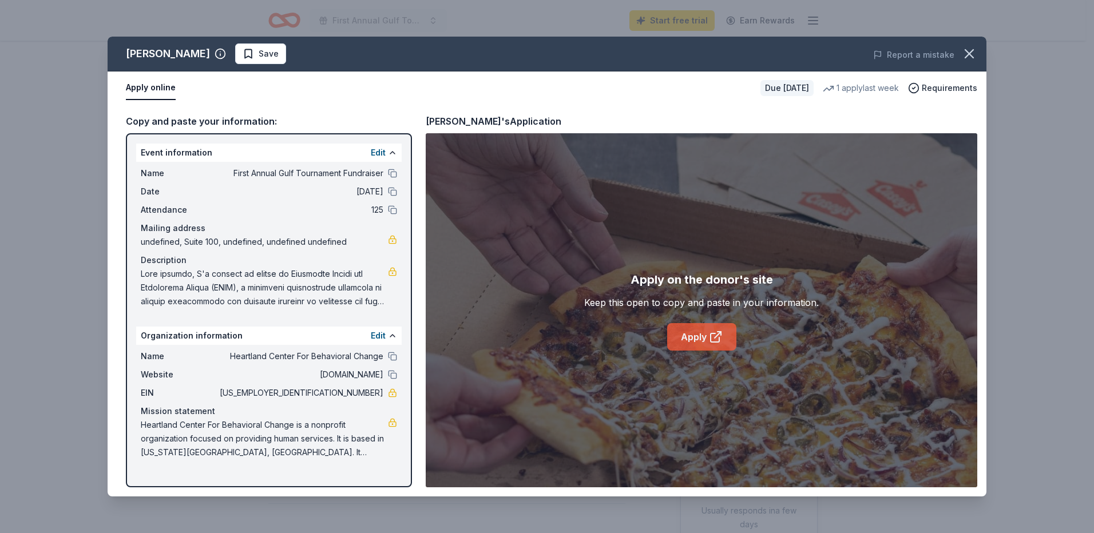
click at [687, 342] on link "Apply" at bounding box center [701, 336] width 69 height 27
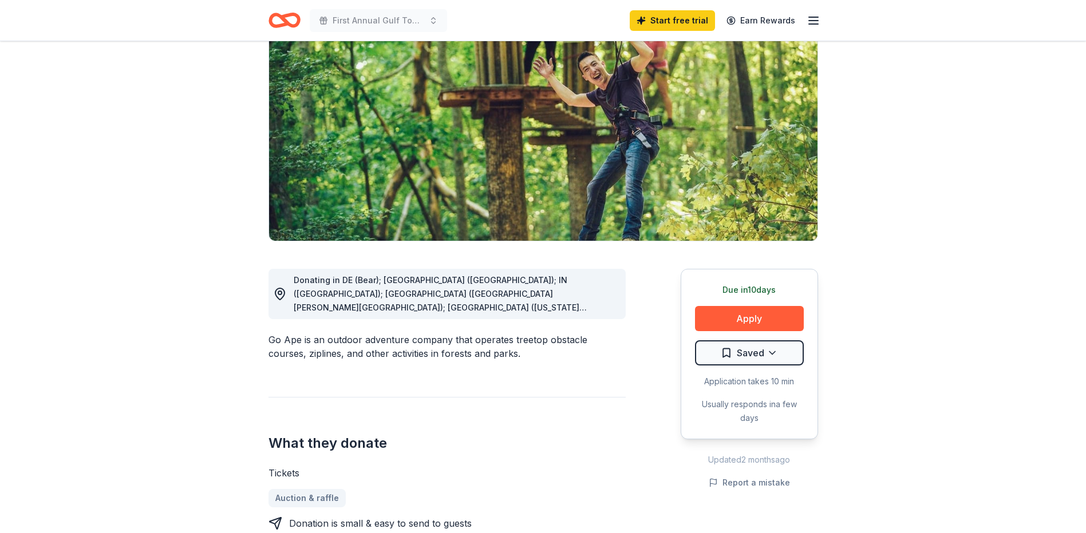
scroll to position [114, 0]
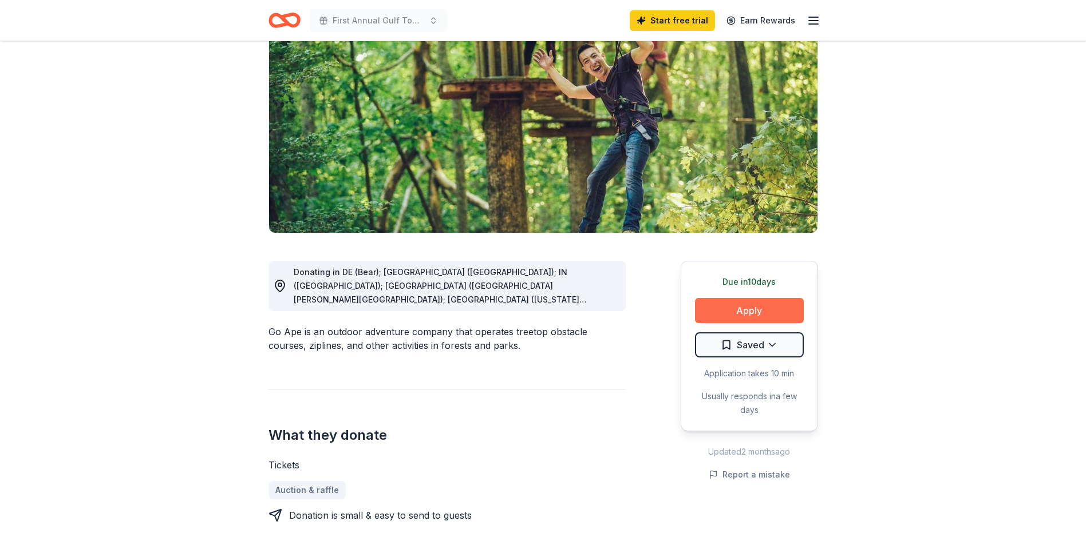
click at [758, 309] on button "Apply" at bounding box center [749, 310] width 109 height 25
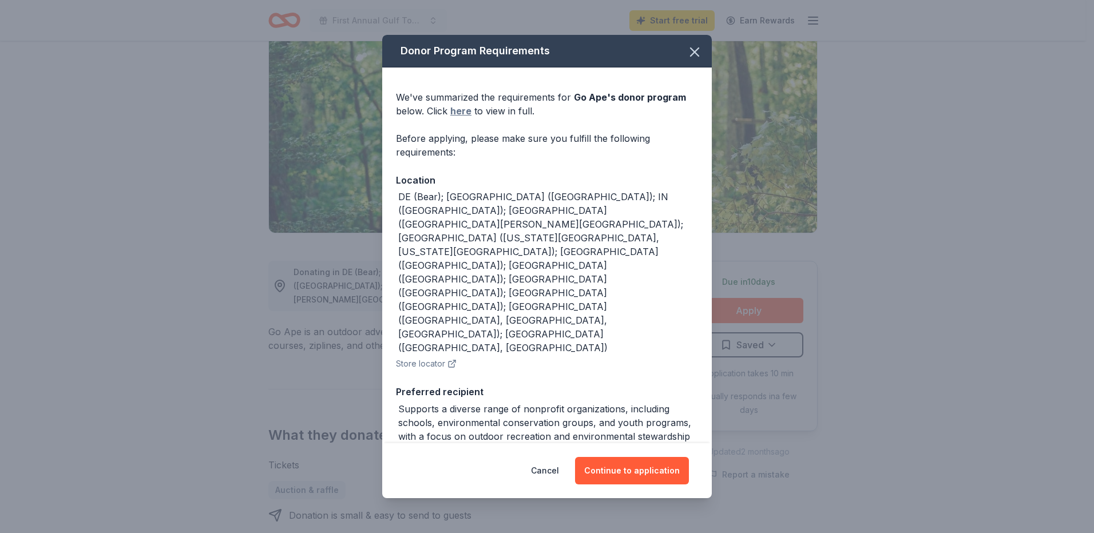
click at [458, 114] on link "here" at bounding box center [460, 111] width 21 height 14
click at [690, 50] on icon "button" at bounding box center [695, 52] width 16 height 16
